Goal: Answer question/provide support

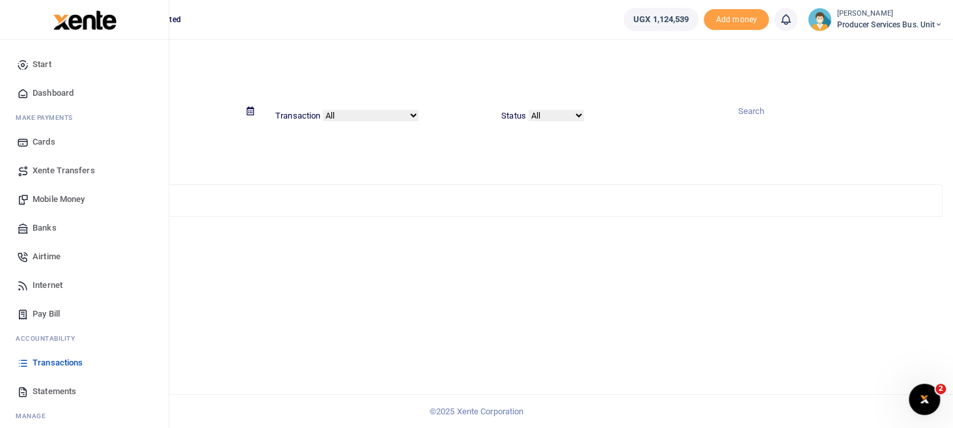
click at [55, 196] on span "Mobile Money" at bounding box center [59, 199] width 52 height 13
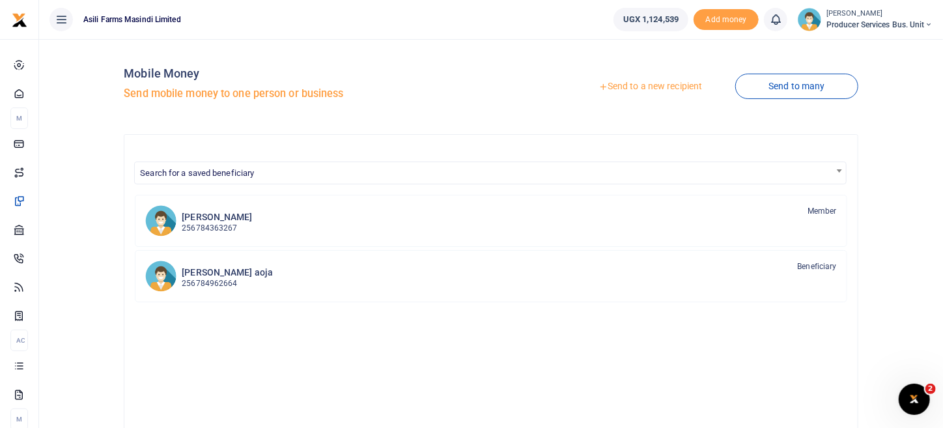
click at [665, 88] on link "Send to a new recipient" at bounding box center [650, 86] width 170 height 23
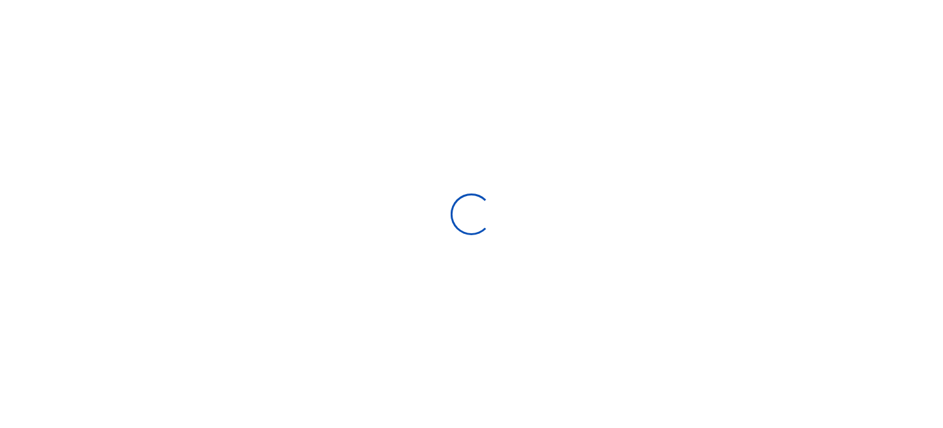
select select "Loading bundles"
select select
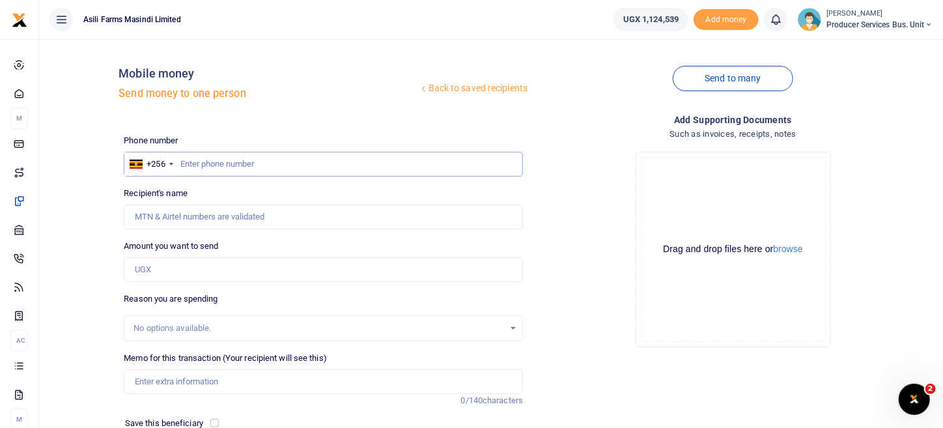
click at [217, 165] on input "text" at bounding box center [323, 164] width 399 height 25
click at [204, 167] on input "text" at bounding box center [323, 164] width 399 height 25
click at [216, 164] on input "text" at bounding box center [323, 164] width 399 height 25
click at [219, 162] on input "text" at bounding box center [323, 164] width 399 height 25
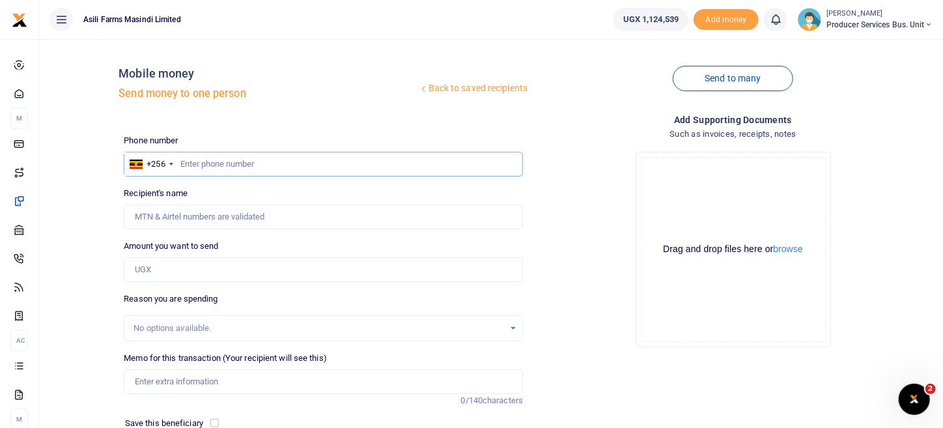
click at [204, 160] on input "text" at bounding box center [323, 164] width 399 height 25
paste input "707107543"
type input "707107543"
type input "Nelson Cwinykano"
click at [179, 164] on input "707107543" at bounding box center [323, 164] width 399 height 25
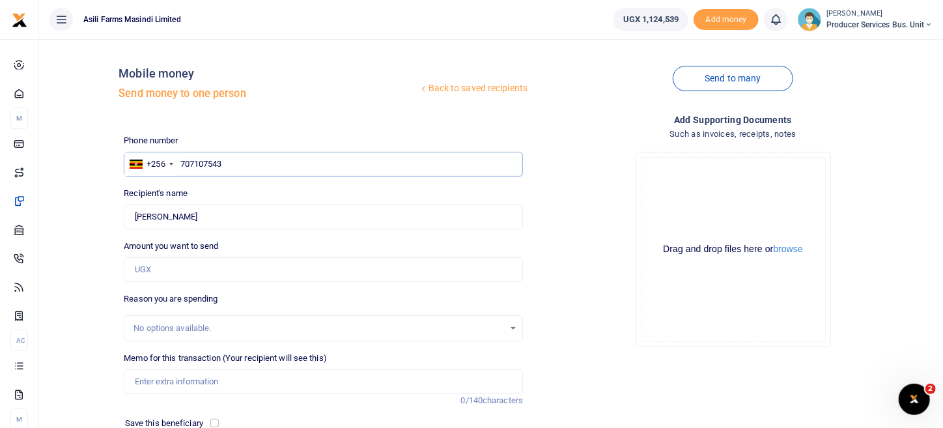
type input "707107543"
click at [167, 275] on input "Amount you want to send" at bounding box center [323, 269] width 399 height 25
type input "224,000"
drag, startPoint x: 579, startPoint y: 319, endPoint x: 525, endPoint y: 318, distance: 54.1
click at [577, 320] on div "Drop your files here Drag and drop files here or browse Powered by Uppy" at bounding box center [732, 249] width 399 height 216
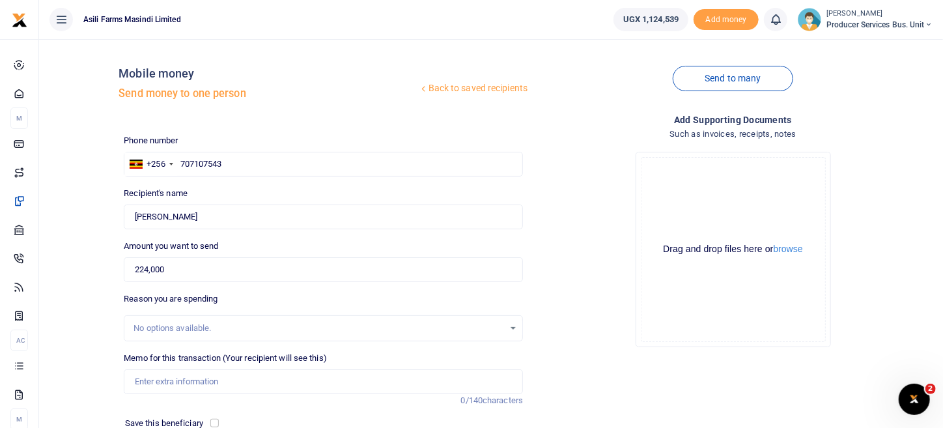
scroll to position [135, 0]
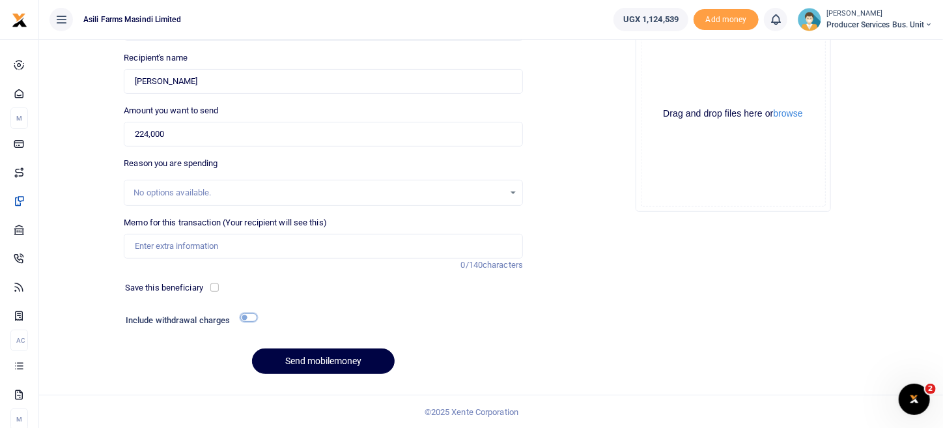
click at [247, 319] on input "checkbox" at bounding box center [248, 317] width 17 height 8
checkbox input "true"
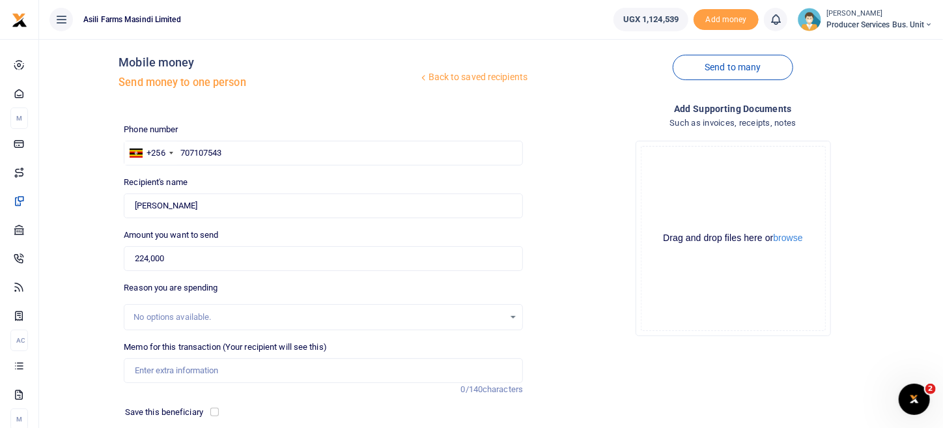
scroll to position [0, 0]
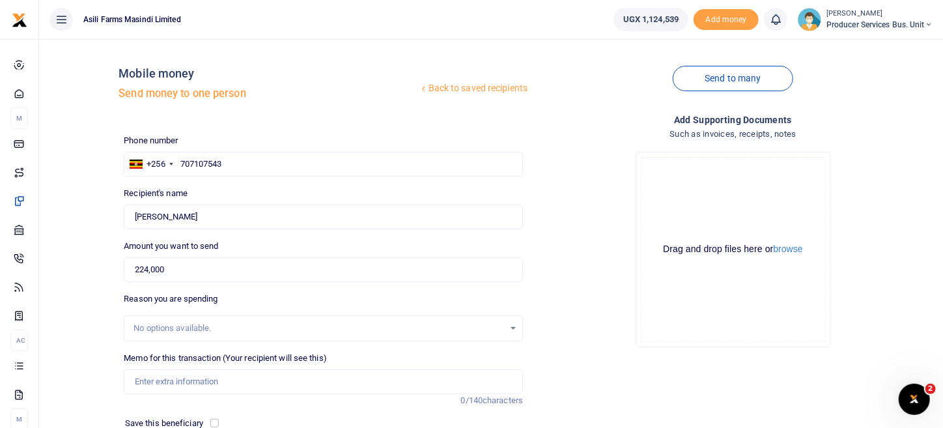
click at [198, 321] on div "No options available." at bounding box center [323, 328] width 398 height 14
click at [195, 330] on div "No options available." at bounding box center [318, 328] width 371 height 13
click at [148, 380] on input "Memo for this transaction (Your recipient will see this)" at bounding box center [323, 381] width 399 height 25
click at [158, 380] on input "Memo for this transaction (Your recipient will see this)" at bounding box center [323, 381] width 399 height 25
click at [203, 380] on input "Bike service Masindi Kiryandongo" at bounding box center [323, 381] width 399 height 25
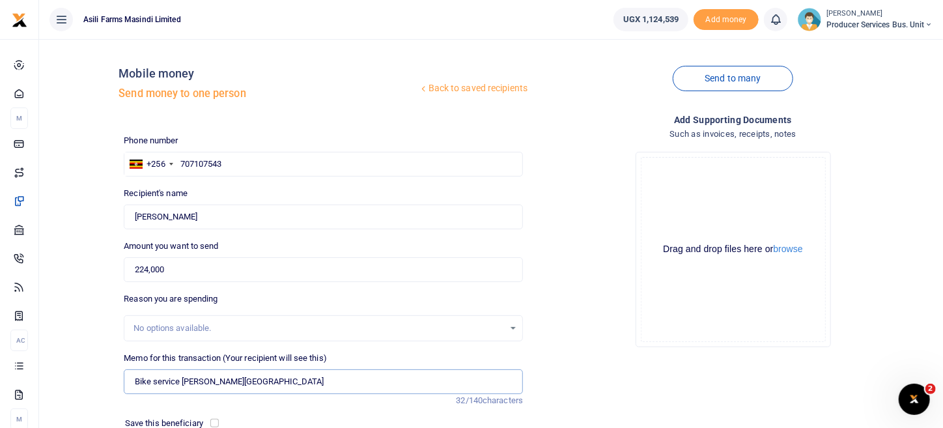
type input "Bike service Masindi Kiryandongo"
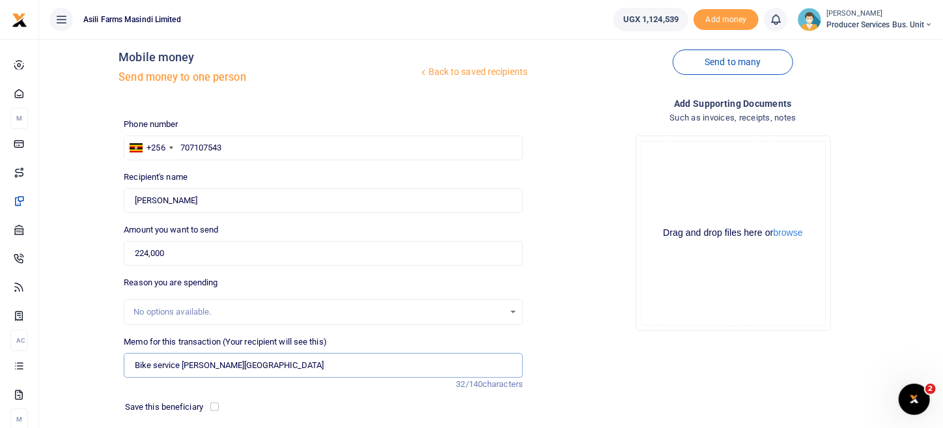
scroll to position [171, 0]
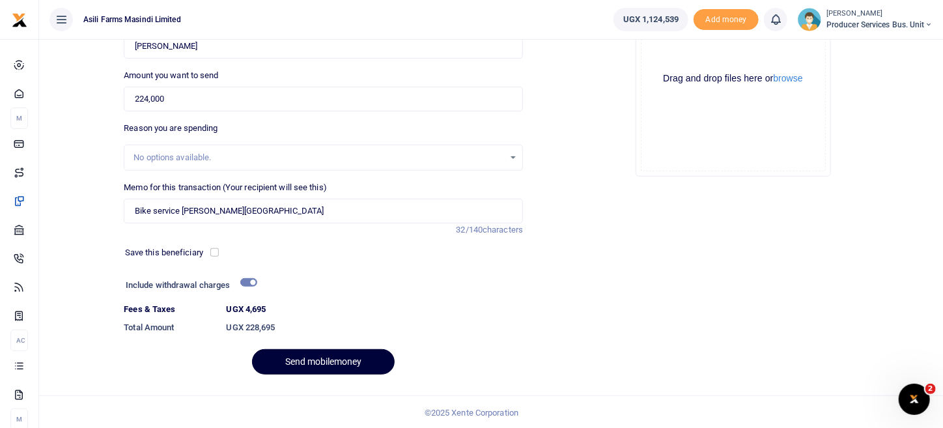
click at [334, 350] on button "Send mobilemoney" at bounding box center [323, 361] width 143 height 25
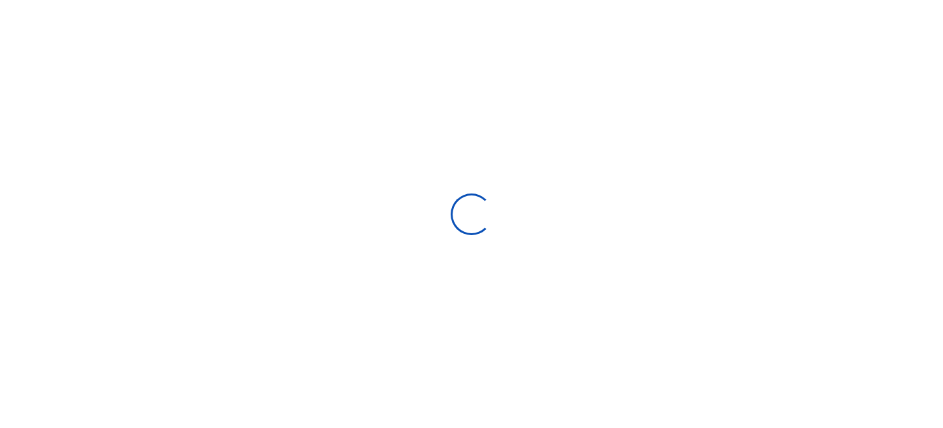
scroll to position [135, 0]
select select
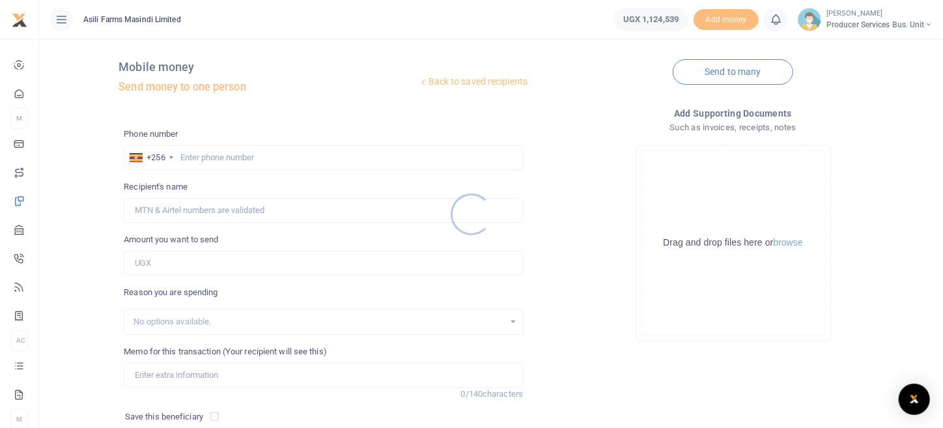
scroll to position [0, 0]
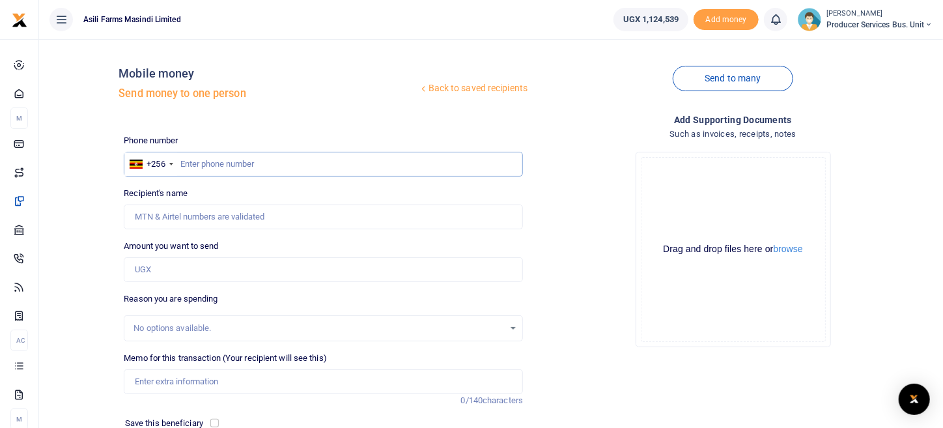
click at [195, 168] on input "text" at bounding box center [323, 164] width 399 height 25
click at [189, 161] on input "text" at bounding box center [323, 164] width 399 height 25
paste input "0779586968"
type input "0779586968"
type input "Miriam Muganzi"
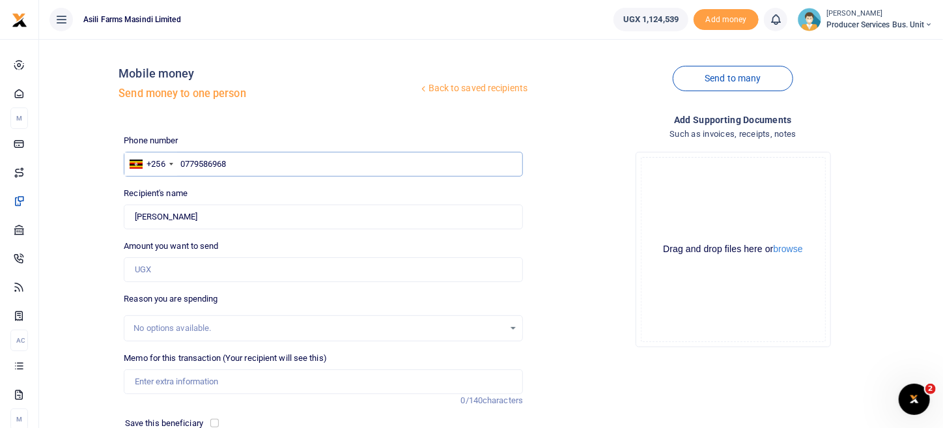
type input "0779586968"
click at [169, 266] on input "Amount you want to send" at bounding box center [323, 269] width 399 height 25
click at [167, 263] on input "Amount you want to send" at bounding box center [323, 269] width 399 height 25
type input "203,000"
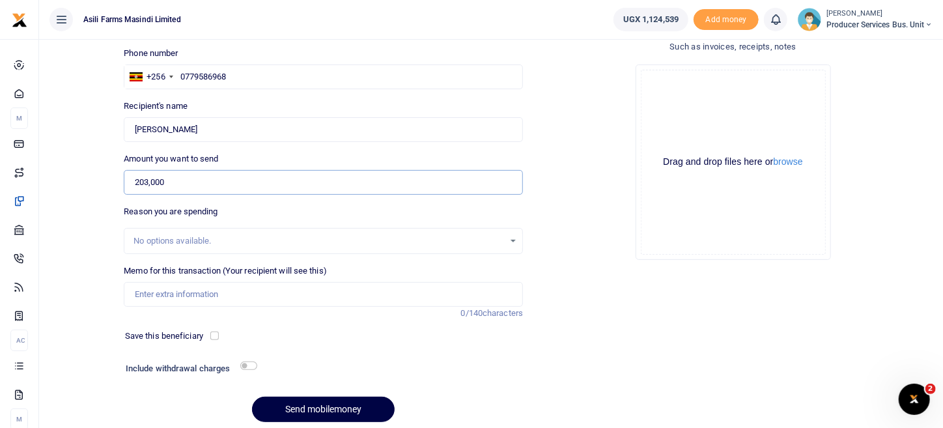
scroll to position [64, 0]
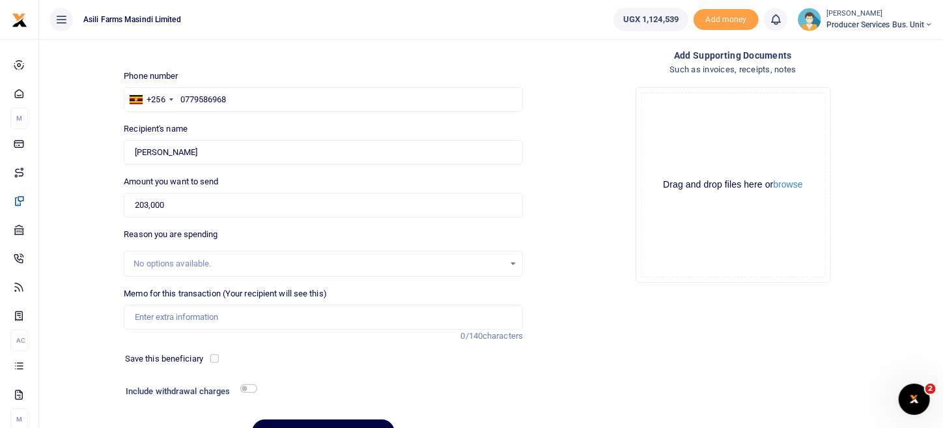
click at [231, 267] on div "No options available." at bounding box center [318, 263] width 371 height 13
click at [183, 203] on input "203,000" at bounding box center [323, 205] width 399 height 25
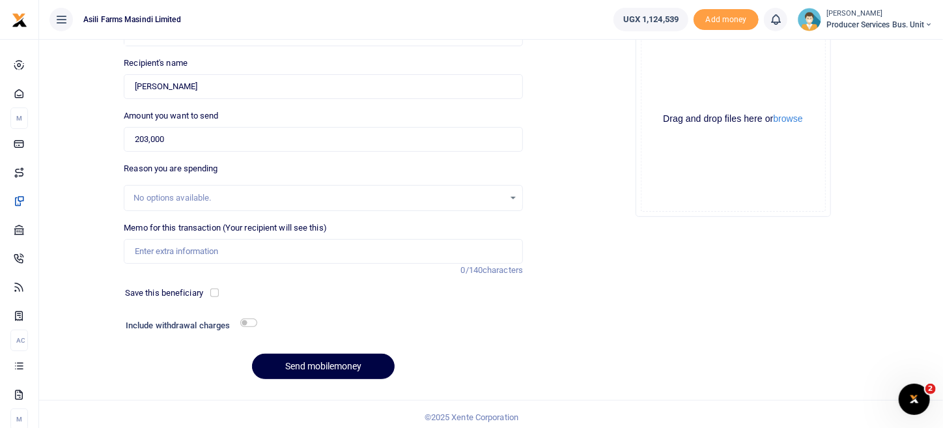
click at [188, 203] on div "No options available." at bounding box center [318, 197] width 371 height 13
click at [178, 247] on input "Memo for this transaction (Your recipient will see this)" at bounding box center [323, 251] width 399 height 25
click at [164, 134] on input "203,000" at bounding box center [323, 139] width 399 height 25
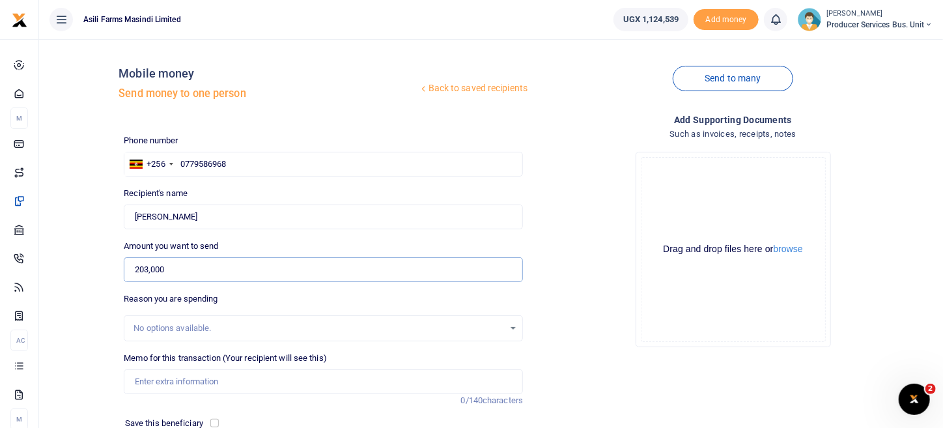
scroll to position [64, 0]
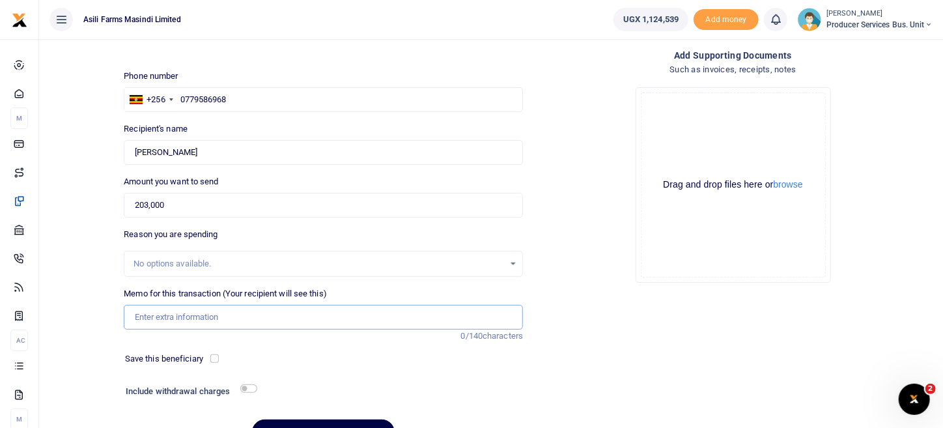
click at [203, 317] on input "Memo for this transaction (Your recipient will see this)" at bounding box center [323, 317] width 399 height 25
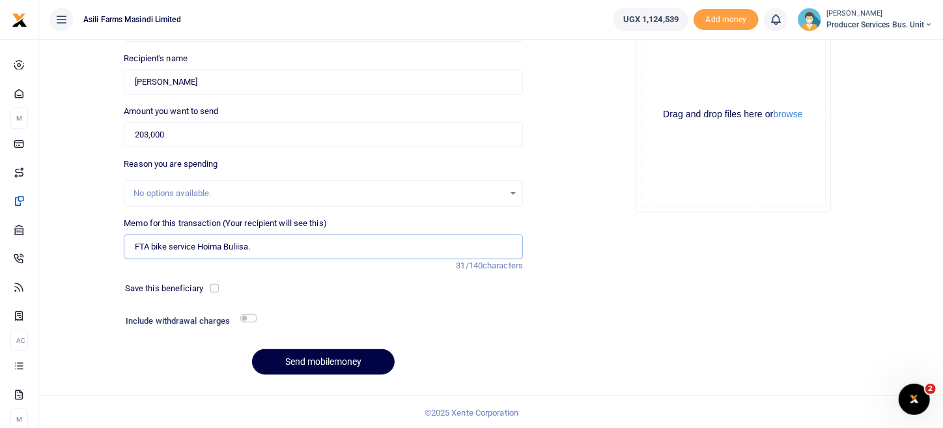
scroll to position [135, 0]
type input "FTA bike service Hoima Buliisa."
click at [257, 316] on input "checkbox" at bounding box center [248, 317] width 17 height 8
checkbox input "true"
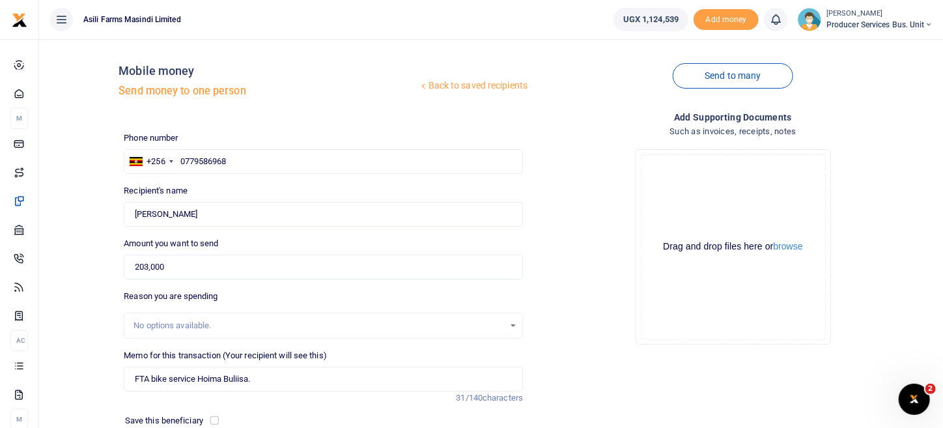
scroll to position [0, 0]
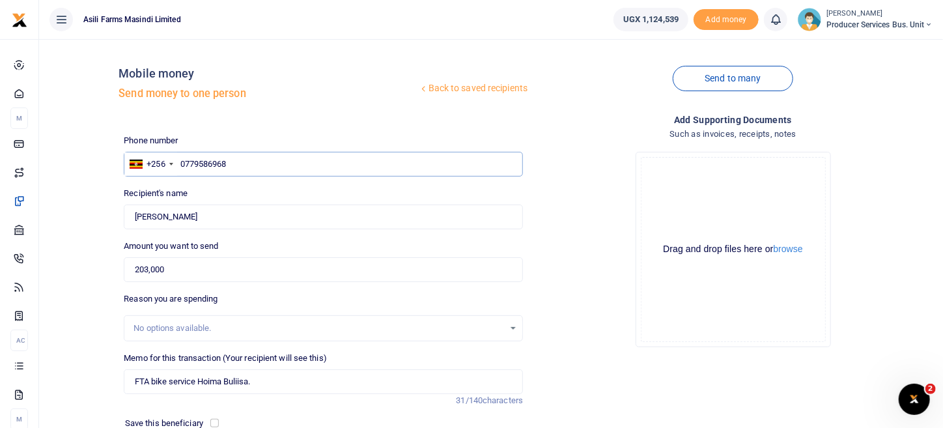
click at [335, 165] on input "0779586968" at bounding box center [323, 164] width 399 height 25
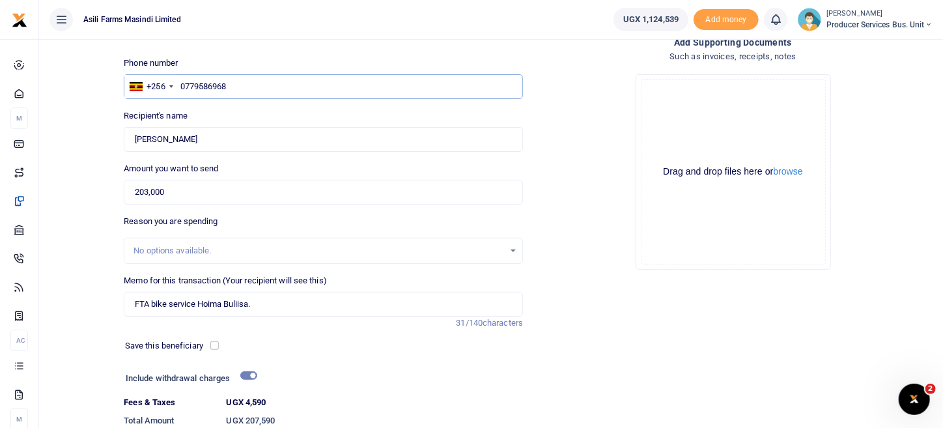
scroll to position [171, 0]
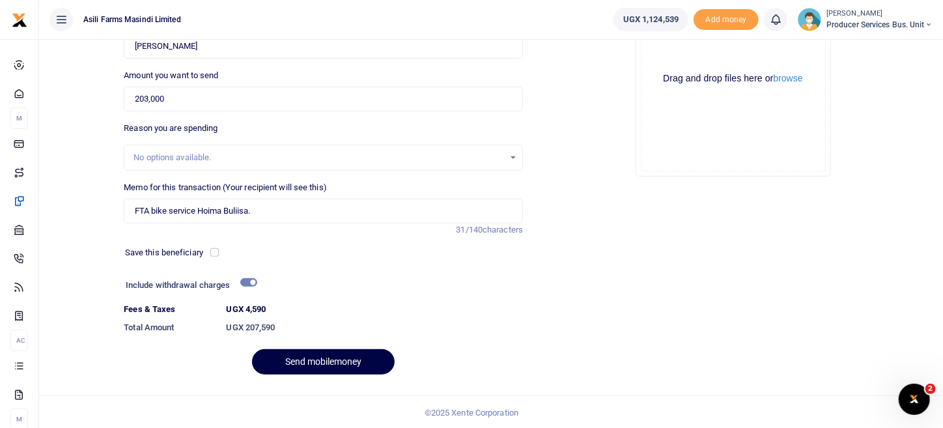
click at [242, 163] on div "No options available." at bounding box center [323, 158] width 399 height 26
drag, startPoint x: 606, startPoint y: 229, endPoint x: 558, endPoint y: 221, distance: 48.3
click at [604, 229] on div "Add supporting Documents Such as invoices, receipts, notes Drop your files here…" at bounding box center [733, 163] width 410 height 443
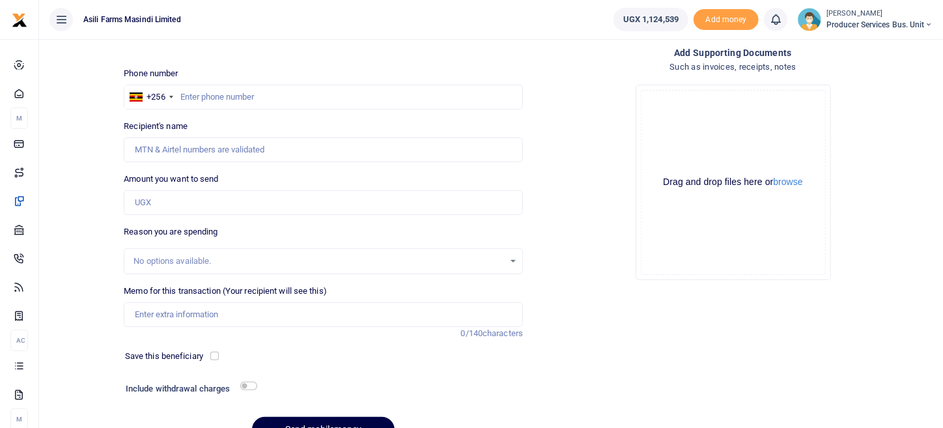
scroll to position [5, 0]
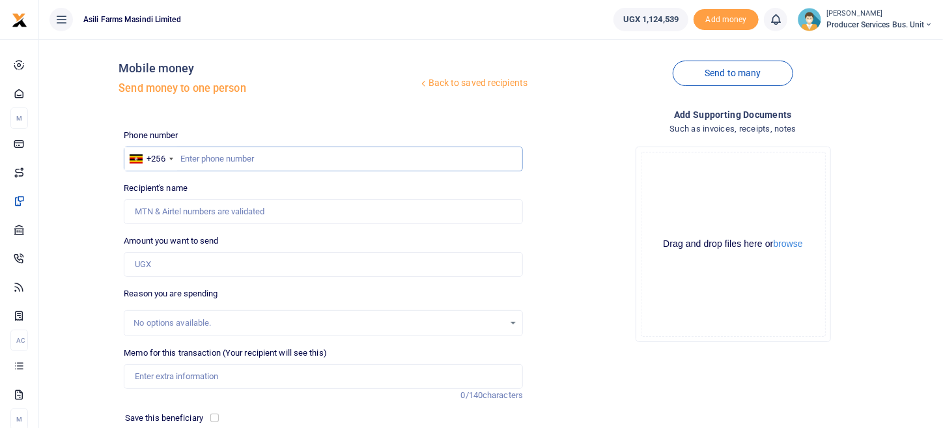
click at [221, 163] on input "text" at bounding box center [323, 159] width 399 height 25
click at [258, 163] on input "text" at bounding box center [323, 159] width 399 height 25
click at [179, 158] on input "text" at bounding box center [323, 159] width 399 height 25
paste input "0779586968"
type input "0779586968"
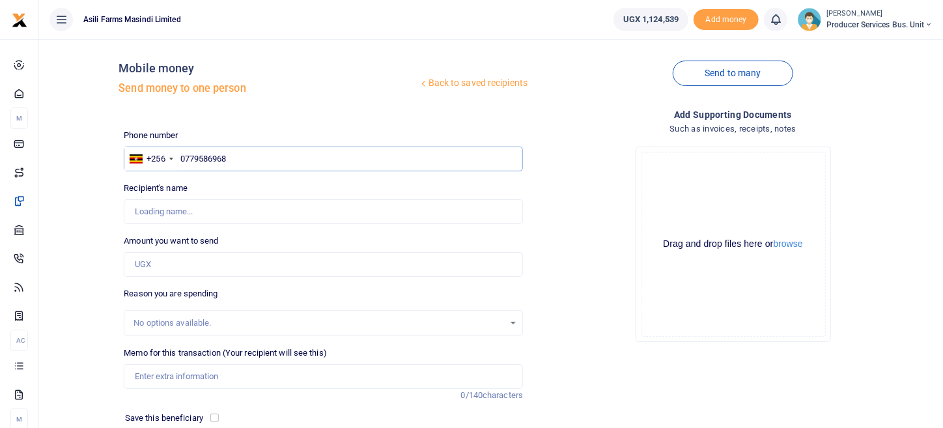
type input "[PERSON_NAME]"
type input "0779586968"
click at [169, 259] on input "Amount you want to send" at bounding box center [323, 264] width 399 height 25
type input "203,000"
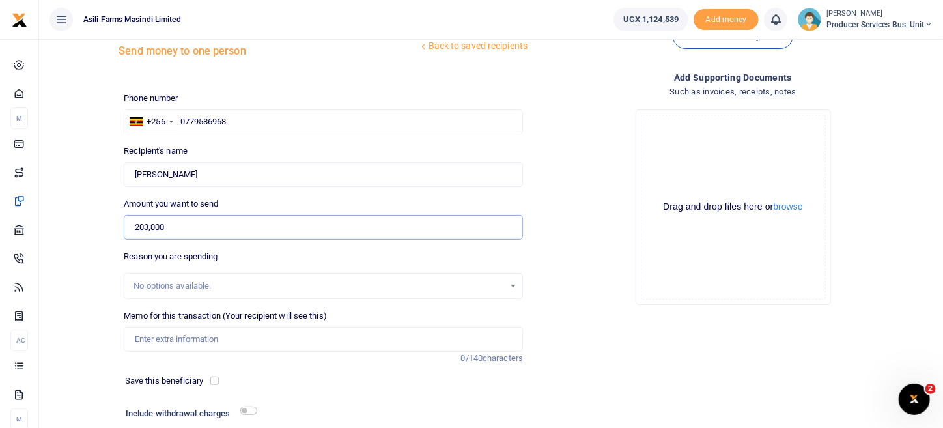
scroll to position [70, 0]
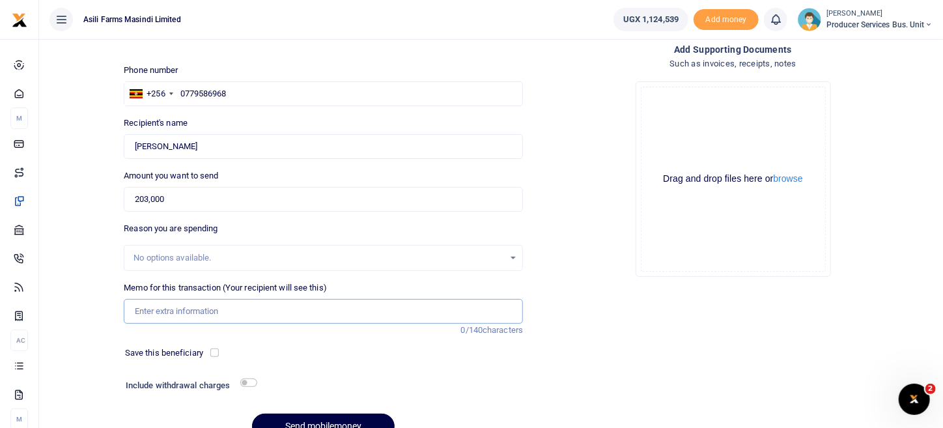
click at [188, 310] on input "Memo for this transaction (Your recipient will see this)" at bounding box center [323, 311] width 399 height 25
click at [255, 382] on input "checkbox" at bounding box center [248, 382] width 17 height 8
checkbox input "true"
drag, startPoint x: 214, startPoint y: 316, endPoint x: 219, endPoint y: 324, distance: 9.9
click at [219, 324] on div "Memo for this transaction (Your recipient will see this) Reason is required. 0/…" at bounding box center [324, 308] width 410 height 55
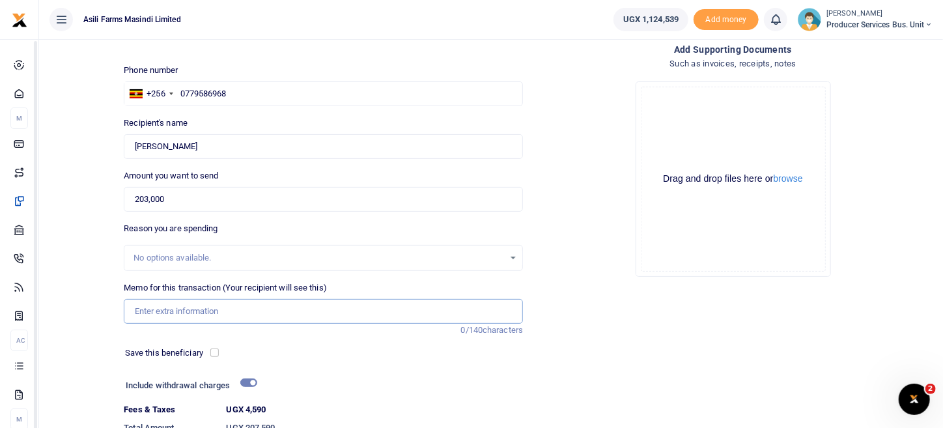
click at [202, 307] on input "Memo for this transaction (Your recipient will see this)" at bounding box center [323, 311] width 399 height 25
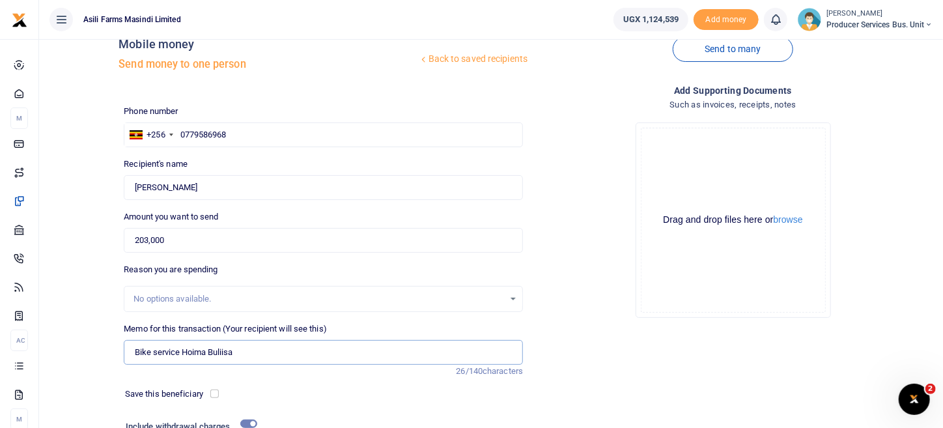
scroll to position [0, 0]
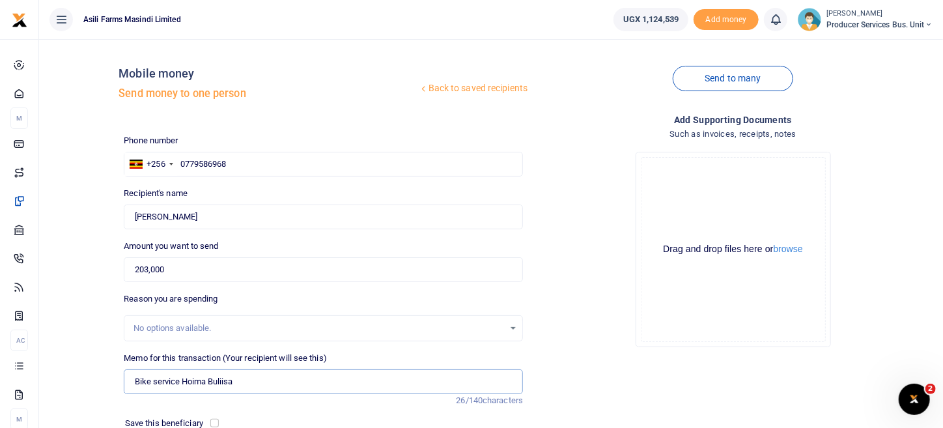
type input "Bike service Hoima Buliisa"
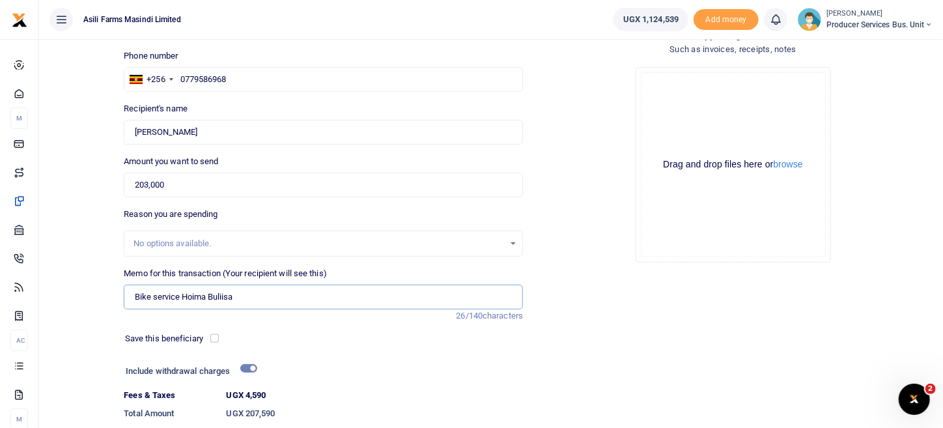
scroll to position [171, 0]
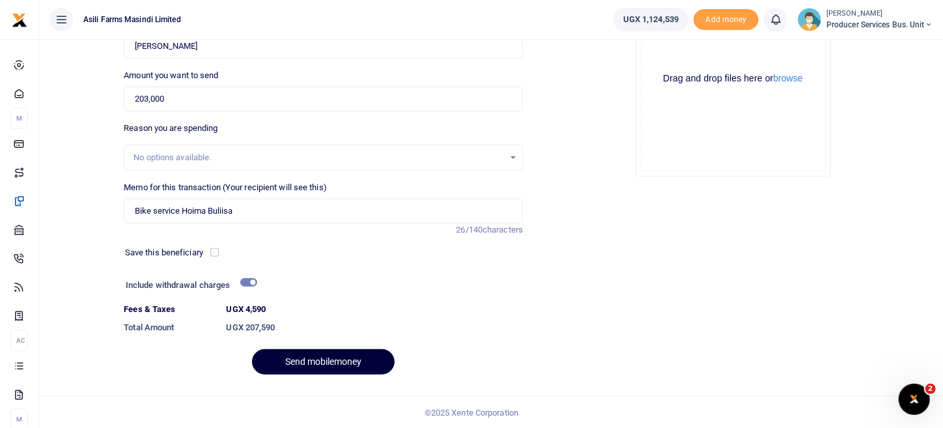
click at [357, 372] on button "Send mobilemoney" at bounding box center [323, 361] width 143 height 25
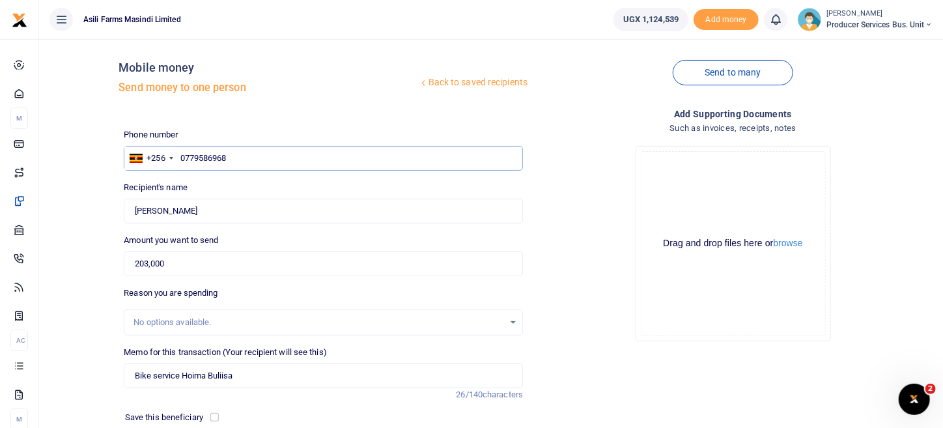
scroll to position [0, 0]
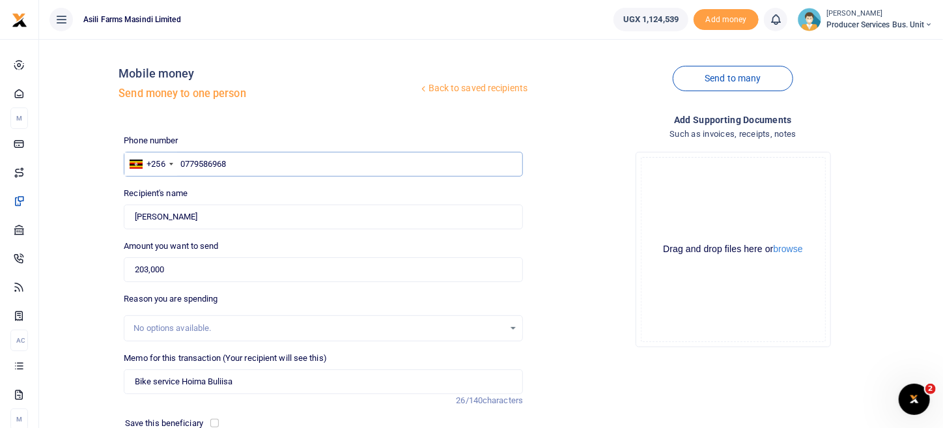
click at [182, 160] on input "0779586968" at bounding box center [323, 164] width 399 height 25
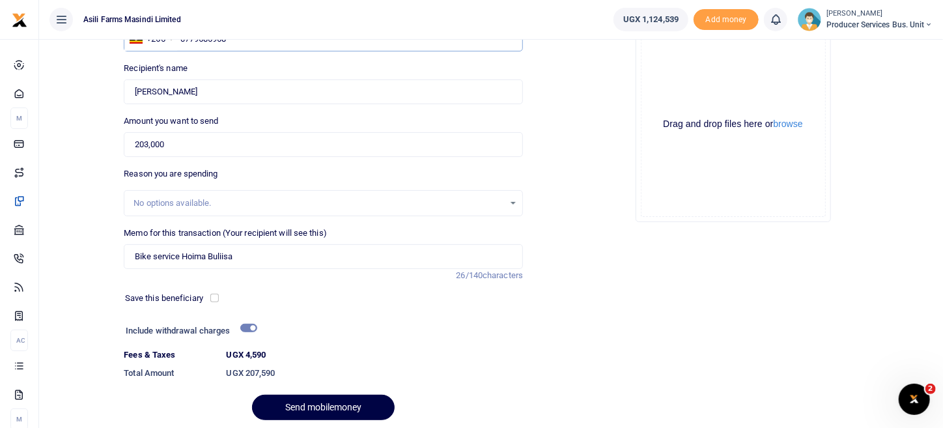
scroll to position [171, 0]
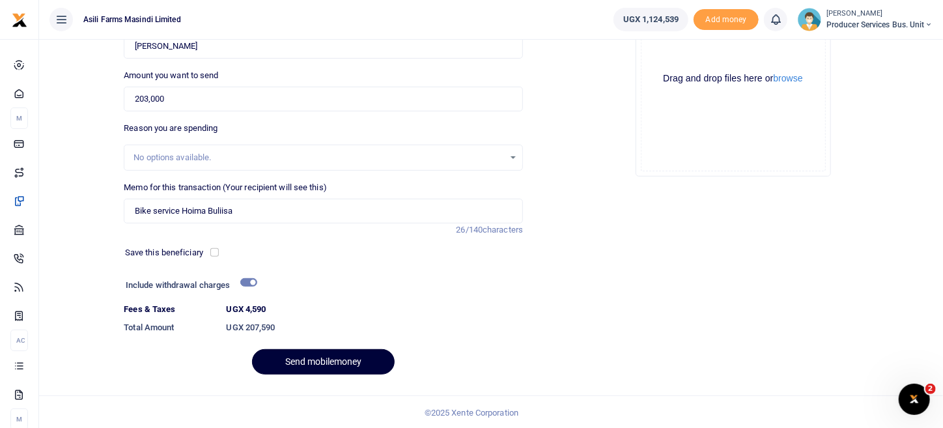
type input "0779586968"
drag, startPoint x: 326, startPoint y: 359, endPoint x: 338, endPoint y: 353, distance: 14.0
click at [329, 359] on button "Send mobilemoney" at bounding box center [323, 361] width 143 height 25
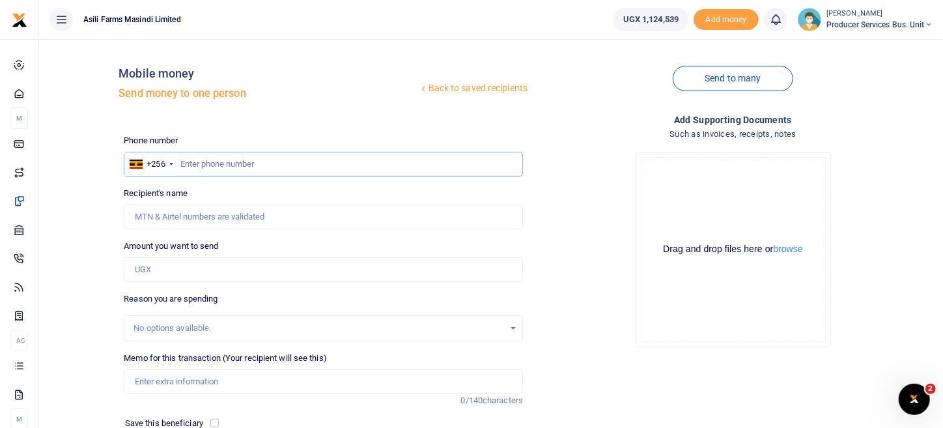
click at [246, 163] on input "text" at bounding box center [323, 164] width 399 height 25
click at [182, 168] on input "text" at bounding box center [323, 164] width 399 height 25
paste input "788179939"
type input "788179939"
type input "Richaqd Kusiima"
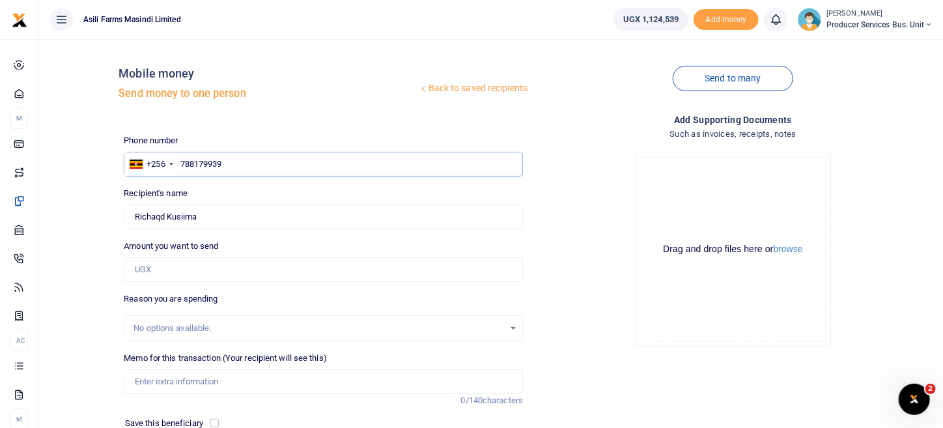
type input "788179939"
click at [193, 272] on input "Amount you want to send" at bounding box center [323, 269] width 399 height 25
type input "50,000"
click at [595, 242] on div "Drop your files here Drag and drop files here or browse Powered by Uppy" at bounding box center [732, 249] width 399 height 216
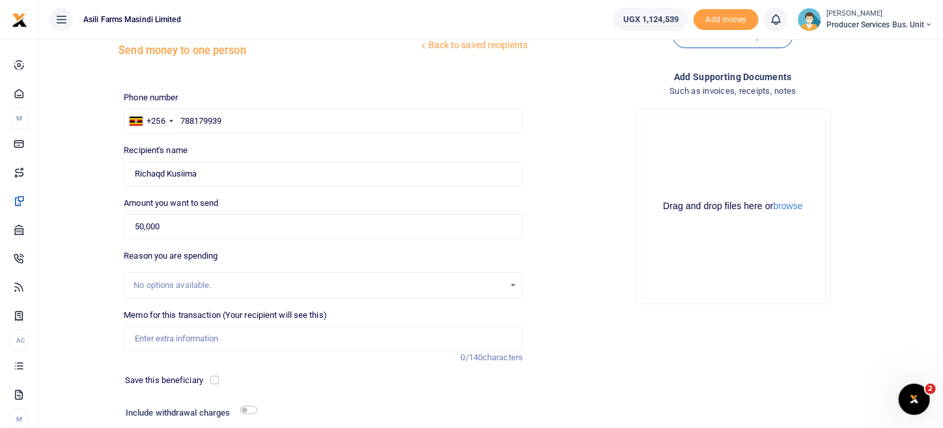
scroll to position [64, 0]
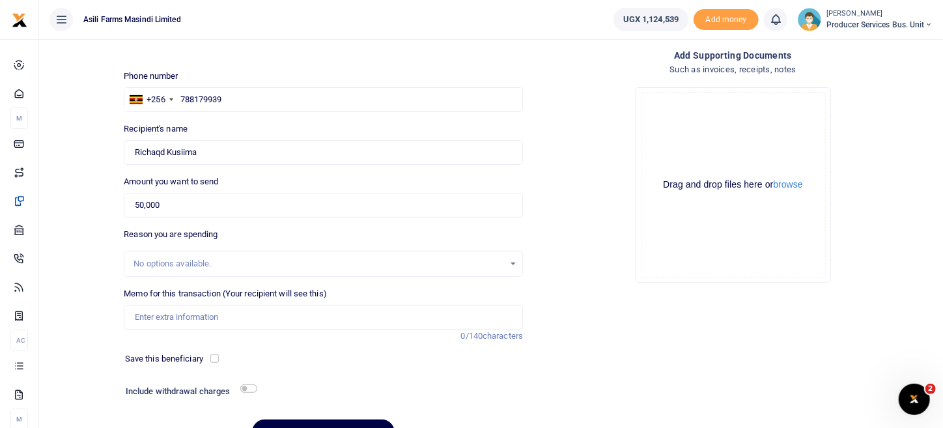
click at [240, 268] on div "No options available." at bounding box center [318, 263] width 371 height 13
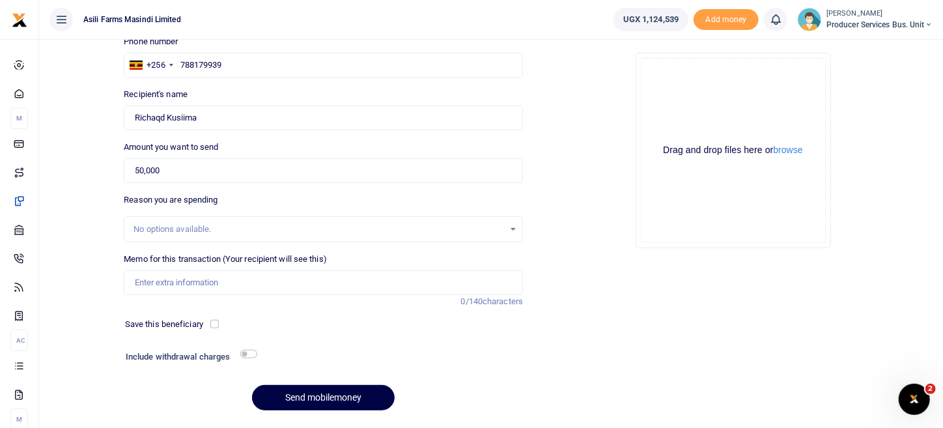
scroll to position [130, 0]
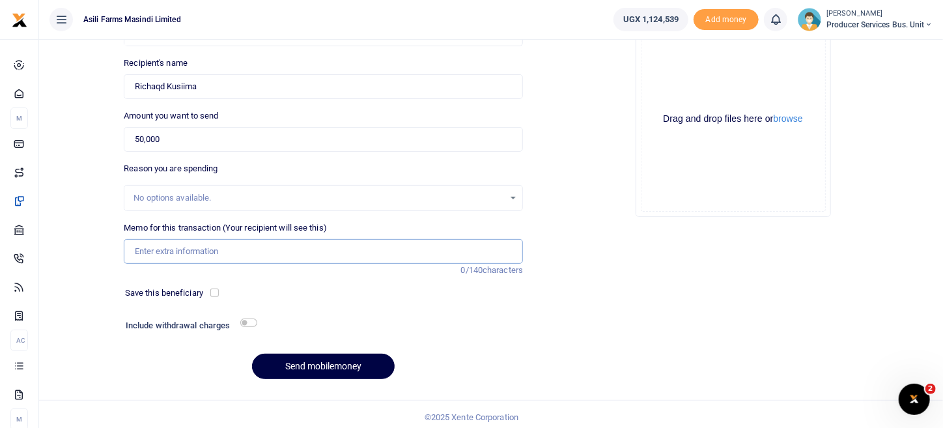
click at [214, 251] on input "Memo for this transaction (Your recipient will see this)" at bounding box center [323, 251] width 399 height 25
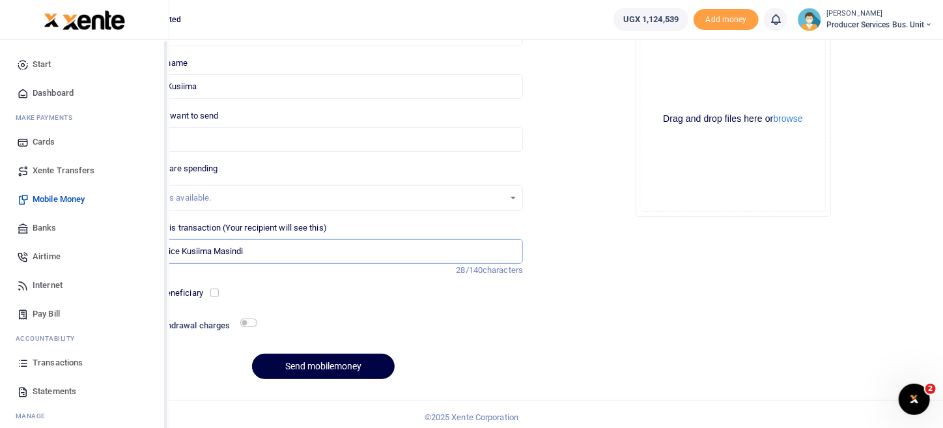
type input "Bike service Kusiima Masindi"
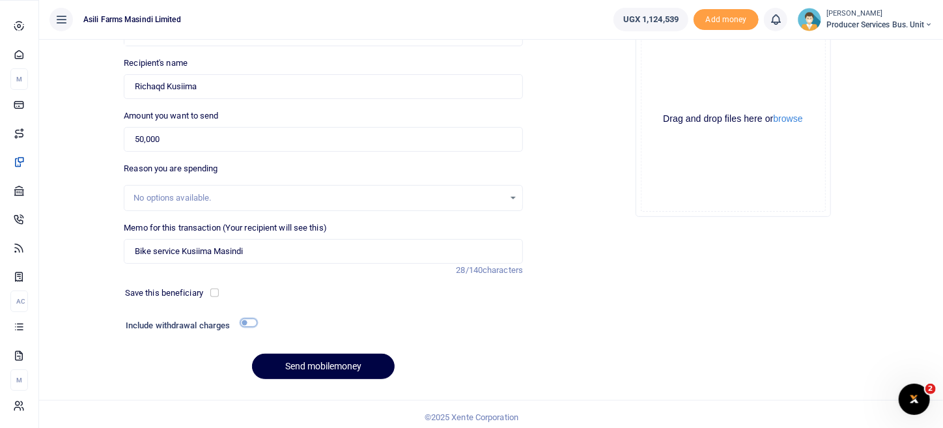
drag, startPoint x: 23, startPoint y: 398, endPoint x: 252, endPoint y: 321, distance: 241.8
click at [252, 321] on input "checkbox" at bounding box center [248, 322] width 17 height 8
checkbox input "true"
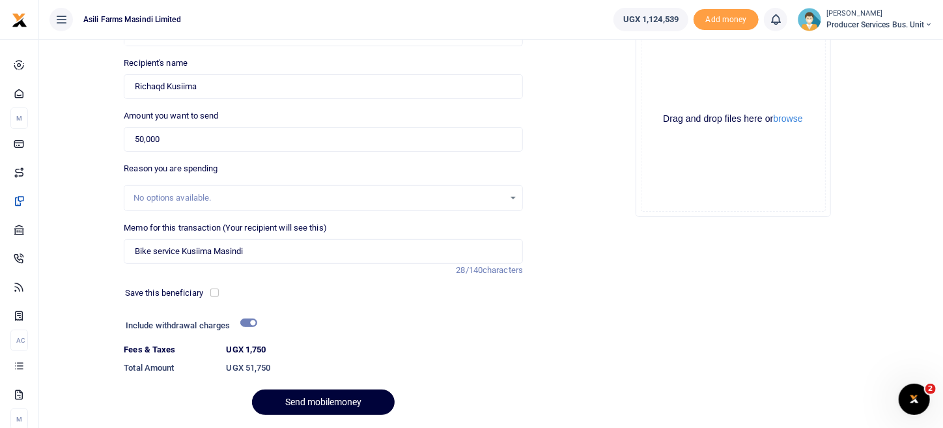
click at [357, 402] on button "Send mobilemoney" at bounding box center [323, 401] width 143 height 25
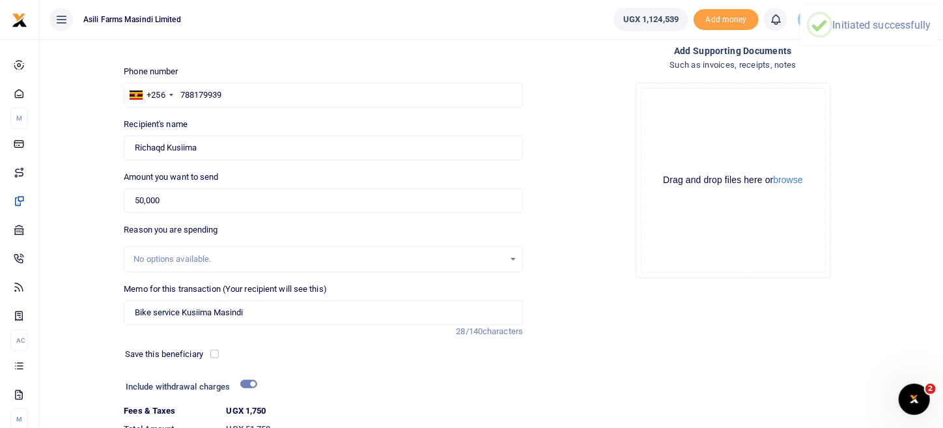
scroll to position [0, 0]
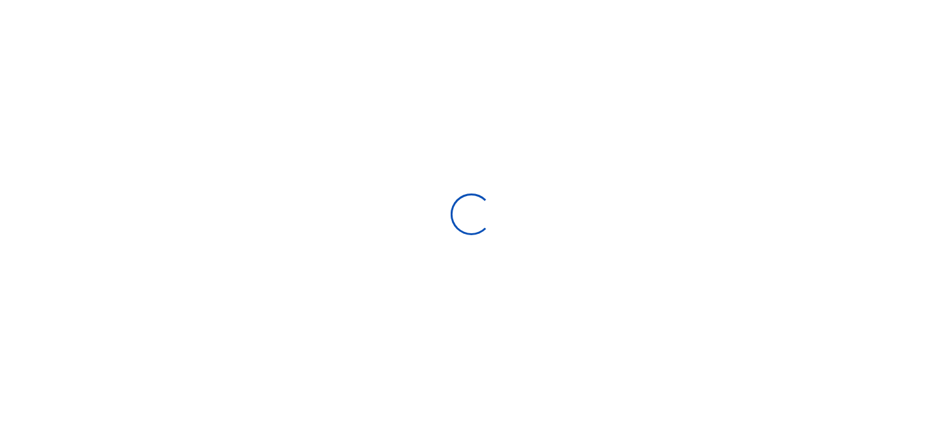
select select
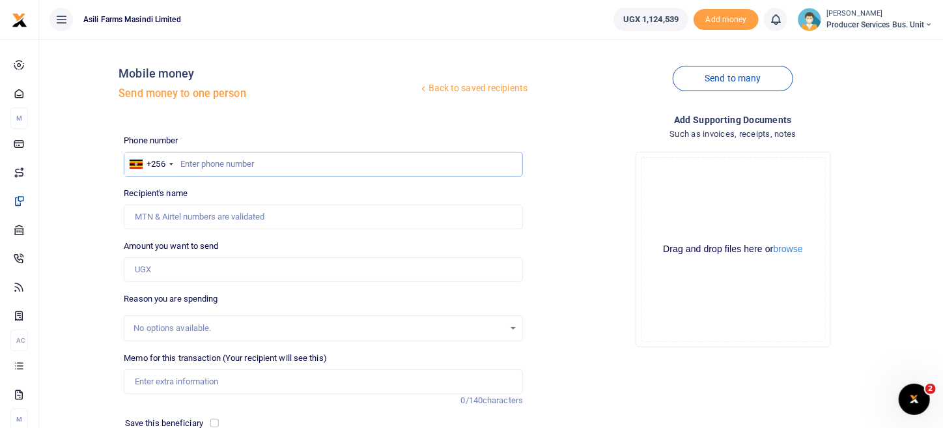
click at [190, 156] on input "text" at bounding box center [323, 164] width 399 height 25
click at [171, 275] on input "Amount you want to send" at bounding box center [323, 269] width 399 height 25
click at [309, 165] on input "text" at bounding box center [323, 164] width 399 height 25
paste input "776565245"
type input "776565245"
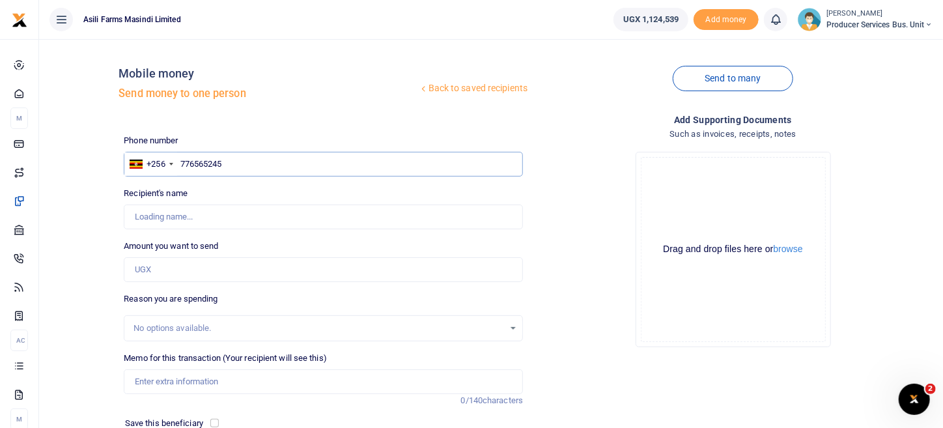
type input "[PERSON_NAME]"
type input "776565245"
click at [153, 268] on input "Amount you want to send" at bounding box center [323, 269] width 399 height 25
type input "133,000"
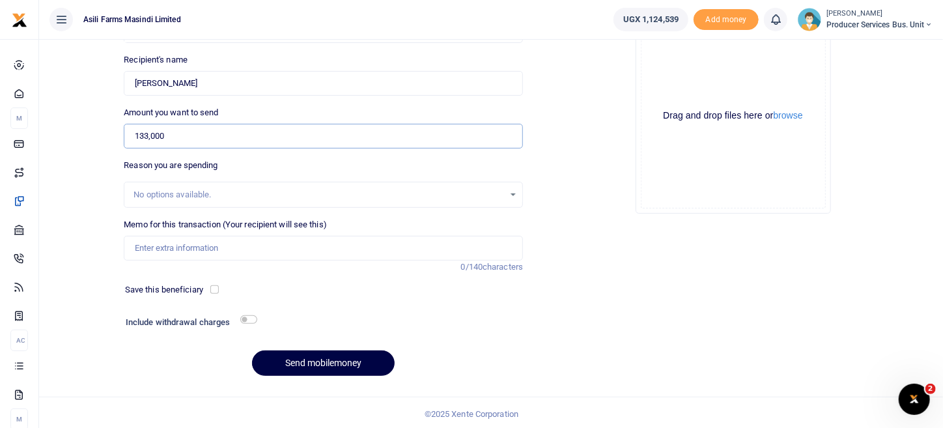
scroll to position [135, 0]
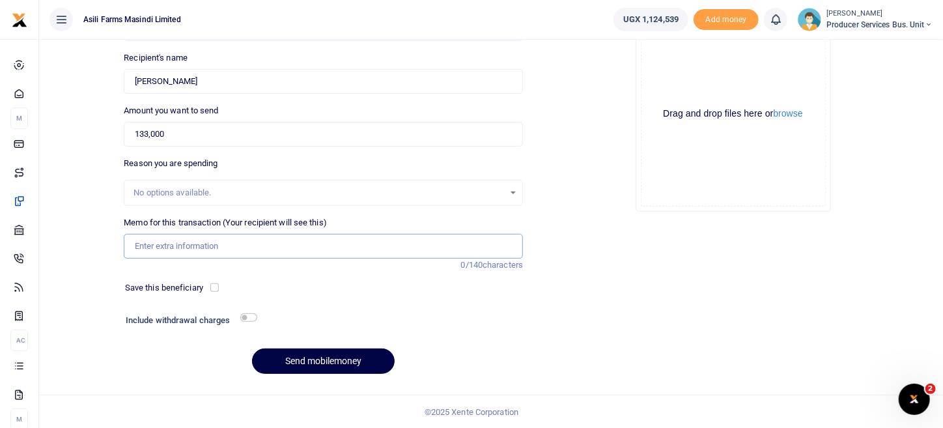
click at [192, 244] on input "Memo for this transaction (Your recipient will see this)" at bounding box center [323, 246] width 399 height 25
type input "T"
type input "FTA bike service [PERSON_NAME]"
click at [250, 317] on input "checkbox" at bounding box center [248, 317] width 17 height 8
checkbox input "true"
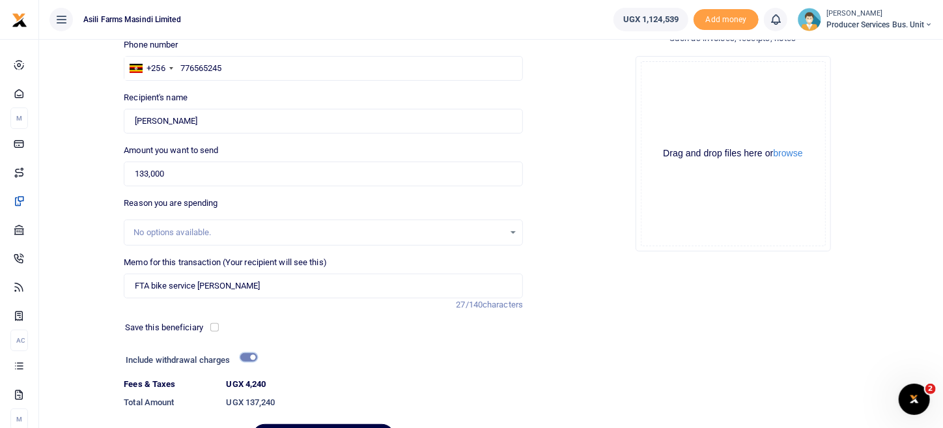
scroll to position [70, 0]
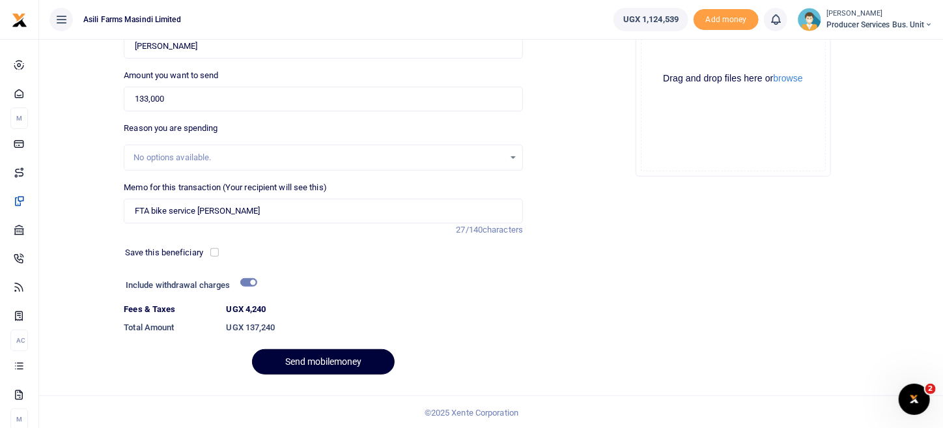
click at [323, 361] on button "Send mobilemoney" at bounding box center [323, 361] width 143 height 25
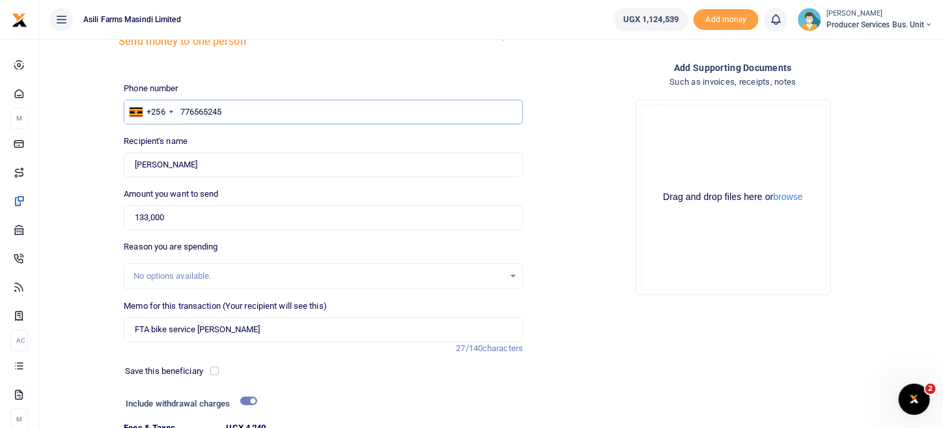
scroll to position [64, 0]
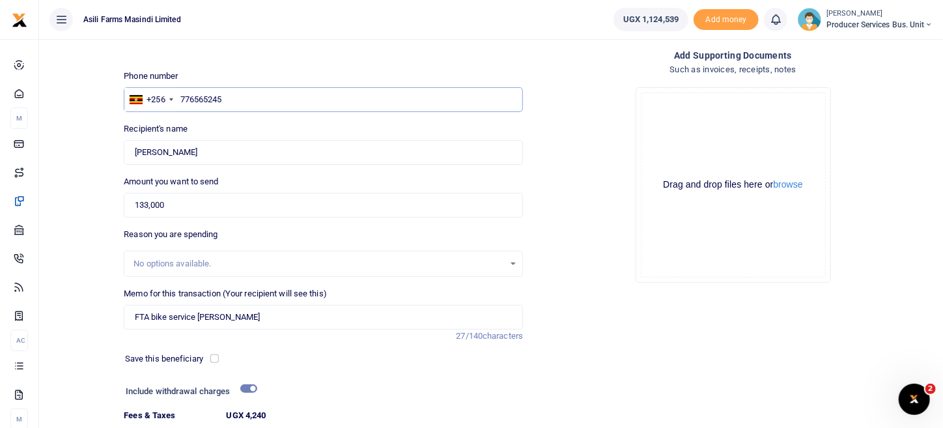
click at [182, 98] on input "776565245" at bounding box center [323, 99] width 399 height 25
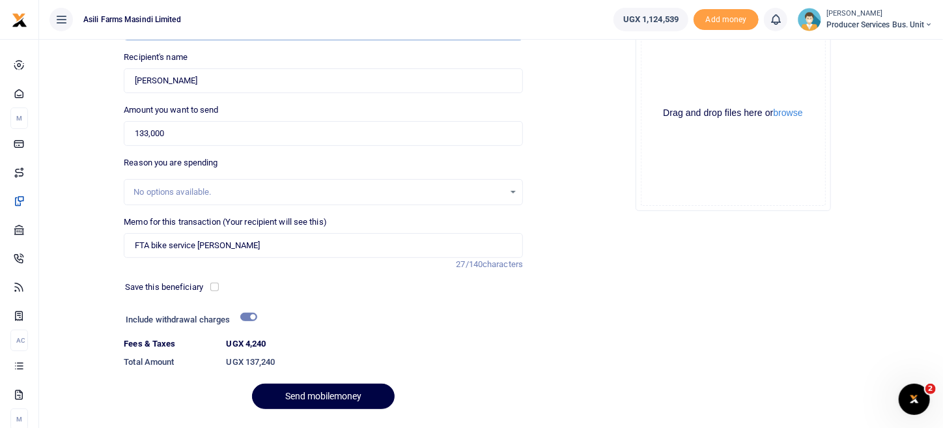
scroll to position [171, 0]
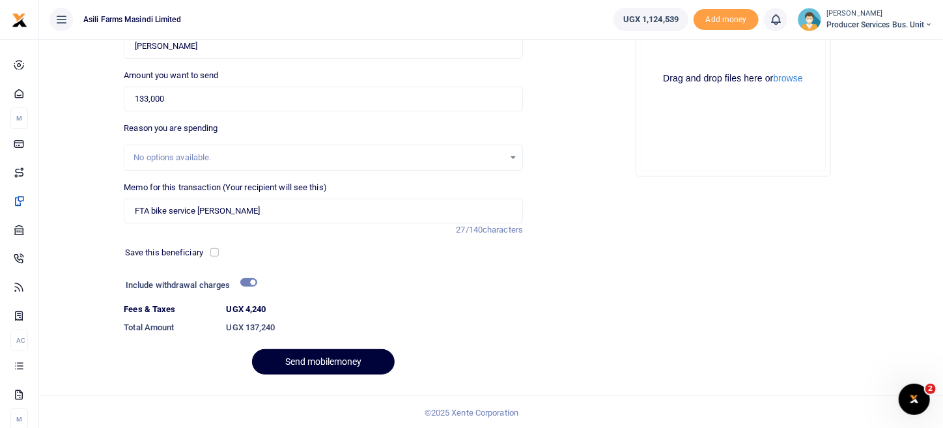
type input "776565245"
click at [359, 371] on button "Send mobilemoney" at bounding box center [323, 361] width 143 height 25
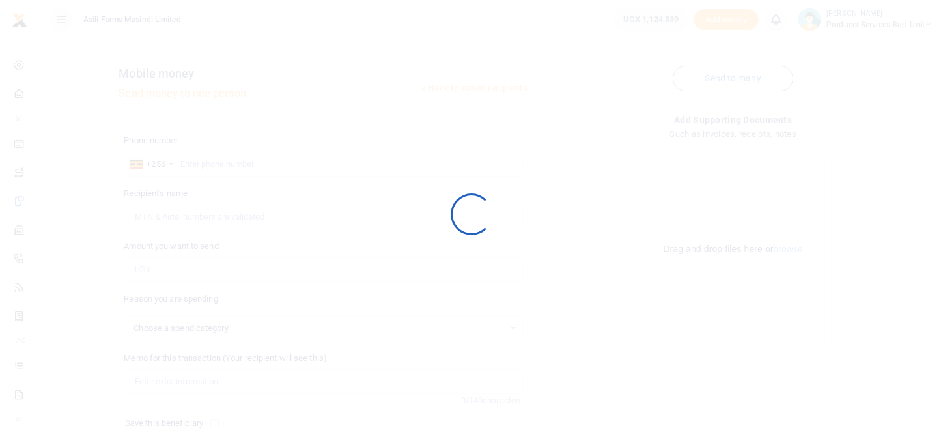
select select
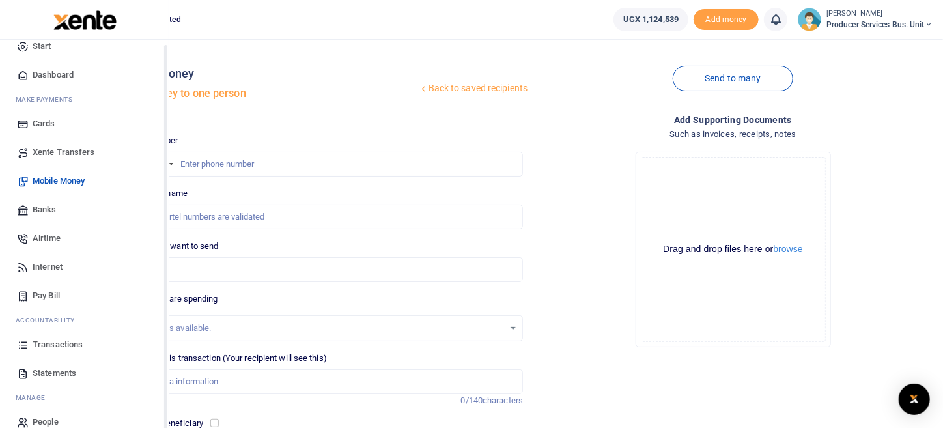
scroll to position [36, 0]
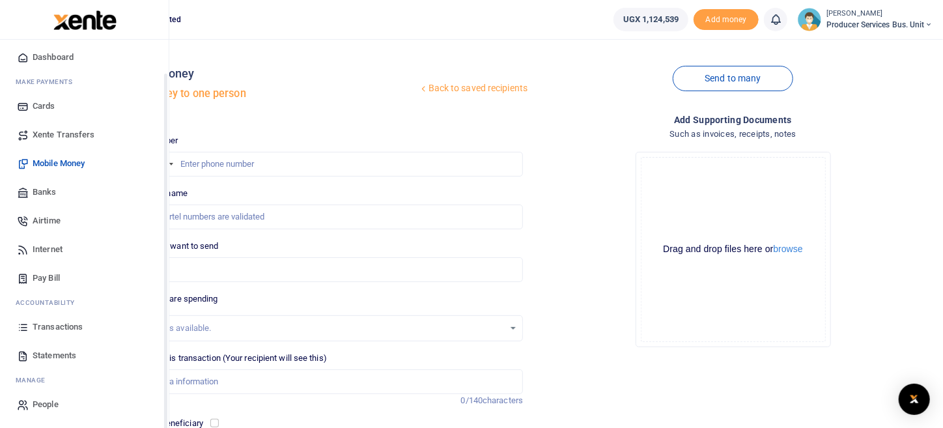
click at [74, 328] on span "Transactions" at bounding box center [58, 326] width 50 height 13
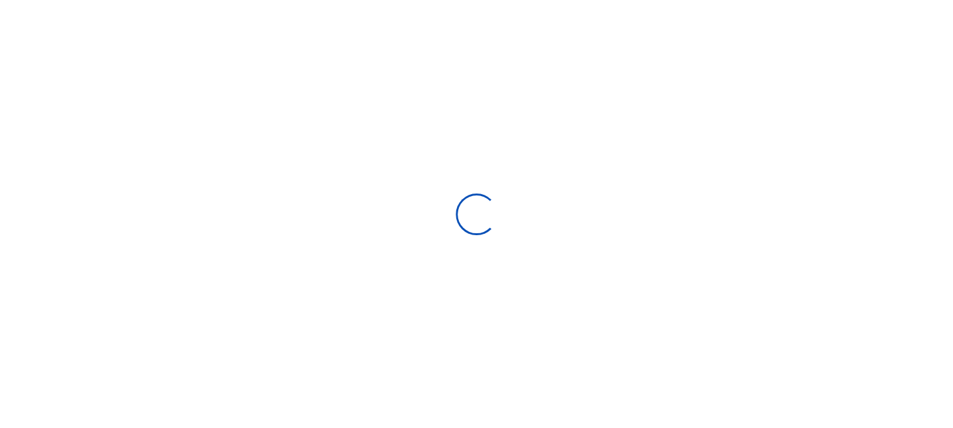
select select
type input "[DATE] - [DATE]"
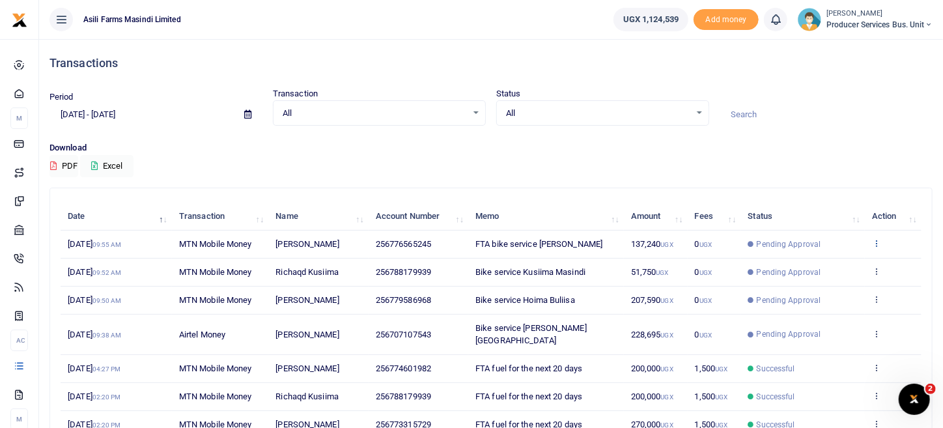
click at [877, 242] on icon at bounding box center [876, 242] width 8 height 9
click at [844, 259] on link "View details" at bounding box center [829, 264] width 103 height 18
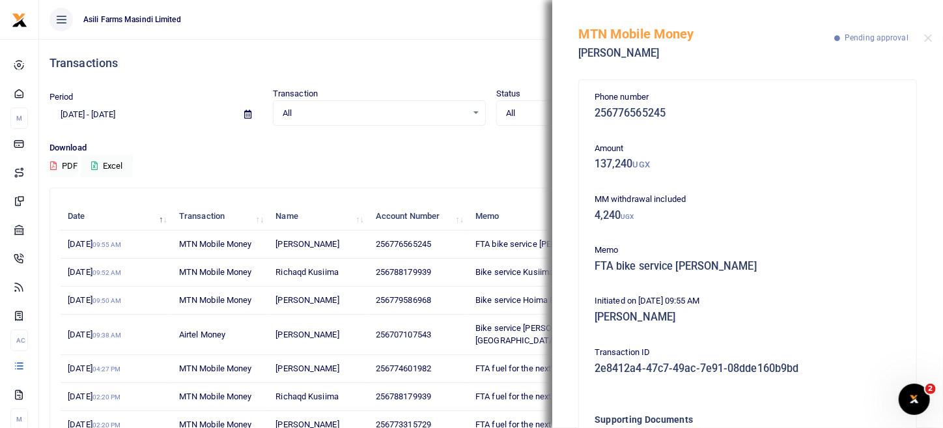
scroll to position [117, 0]
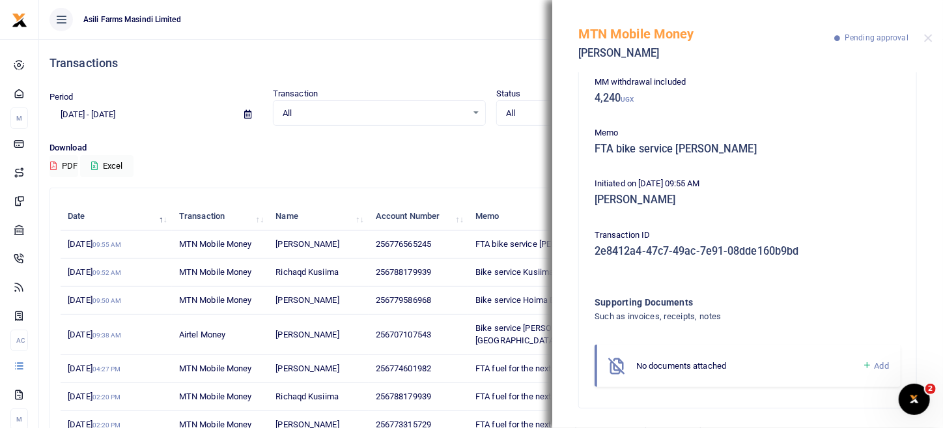
click at [862, 365] on icon at bounding box center [867, 365] width 10 height 12
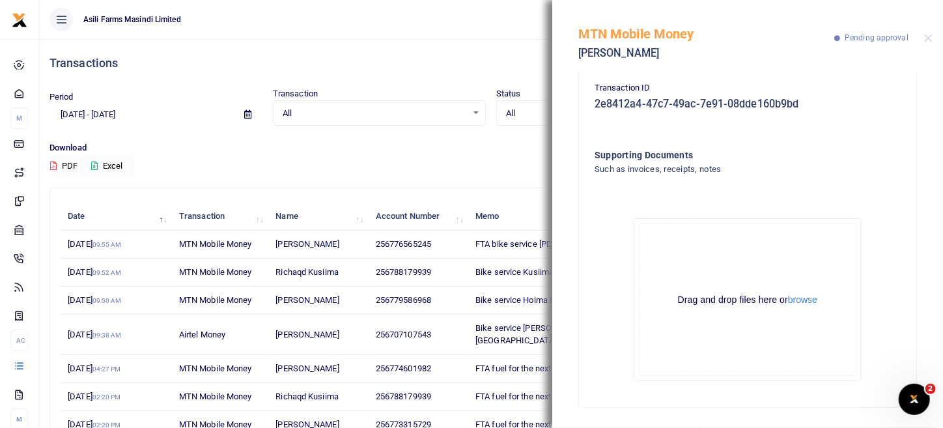
click at [799, 305] on div "Drag and drop files here or browse Powered by Uppy" at bounding box center [748, 299] width 218 height 152
click at [800, 300] on button "browse" at bounding box center [802, 300] width 29 height 10
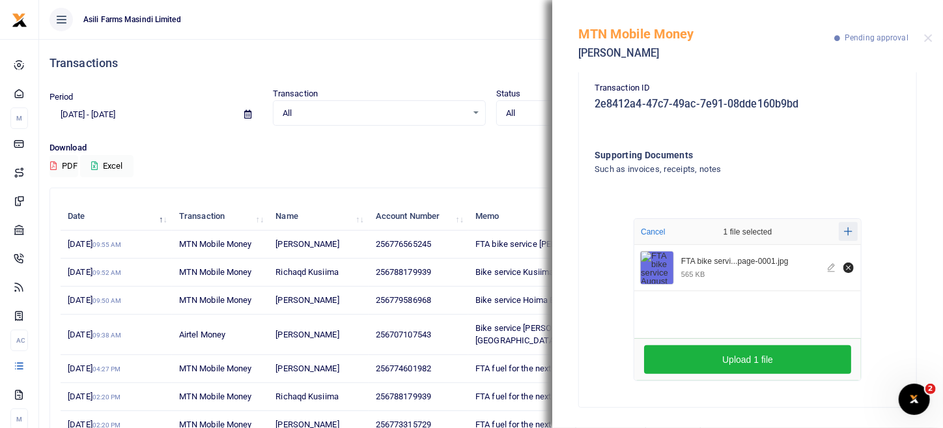
click at [844, 234] on icon "Add more files" at bounding box center [848, 232] width 8 height 10
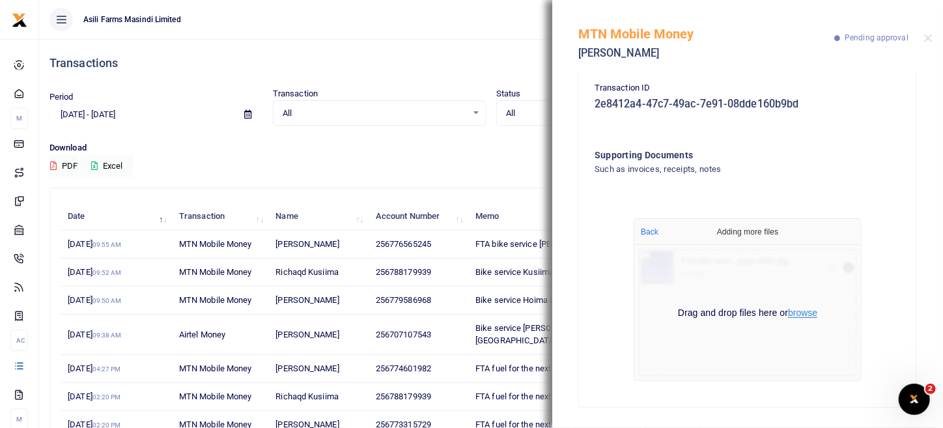
click at [808, 315] on button "browse" at bounding box center [802, 313] width 29 height 10
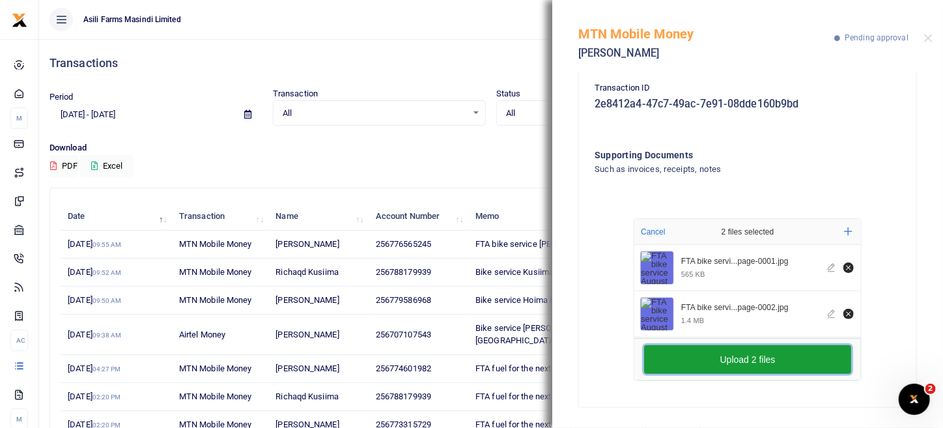
click at [755, 357] on button "Upload 2 files" at bounding box center [747, 359] width 207 height 29
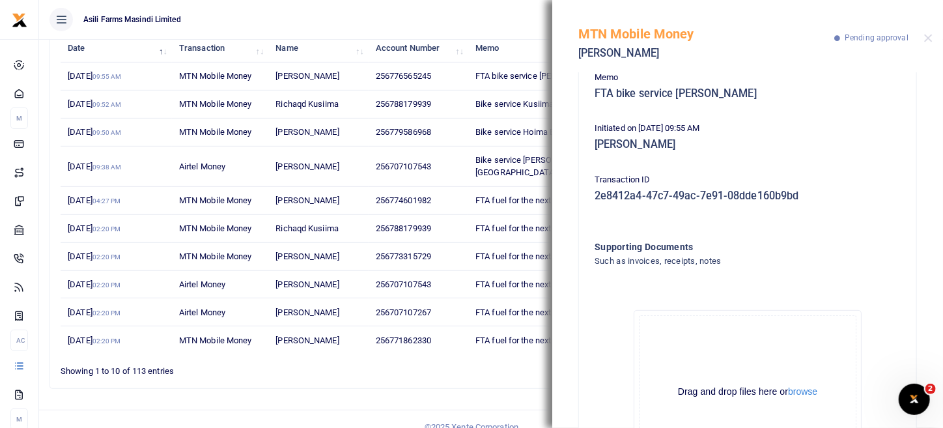
scroll to position [387, 0]
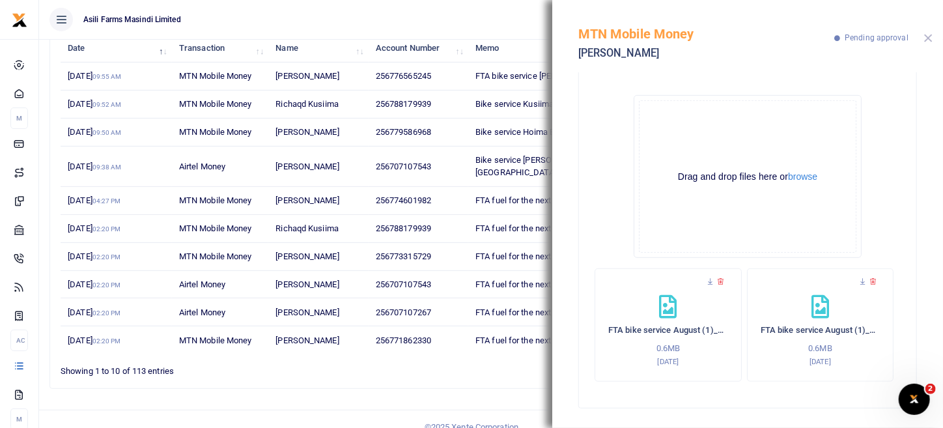
click at [931, 42] on button "Close" at bounding box center [928, 38] width 8 height 8
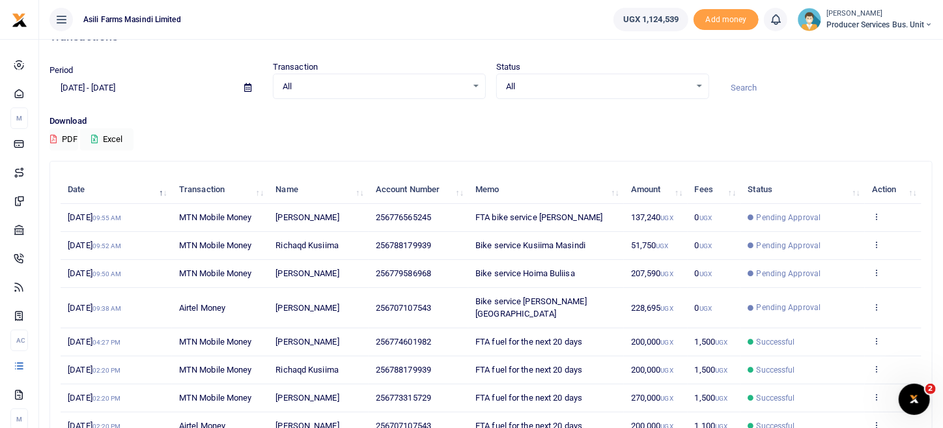
scroll to position [0, 0]
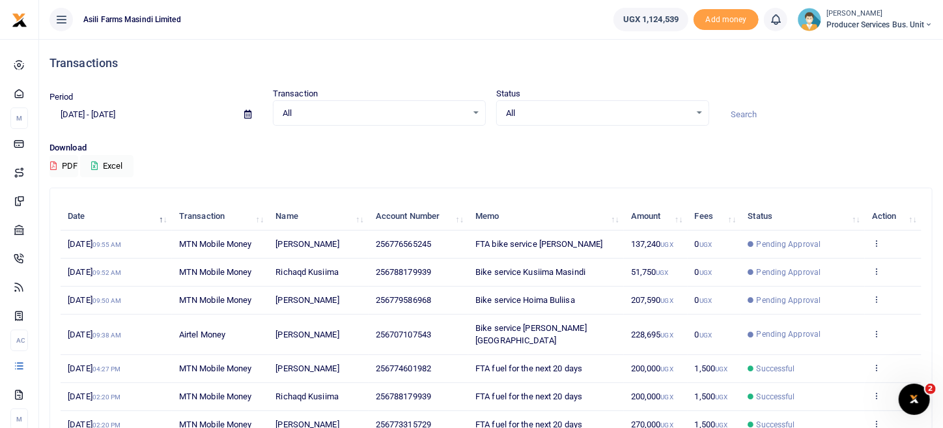
click at [314, 272] on span "Richaqd Kusiima" at bounding box center [306, 272] width 63 height 10
click at [877, 267] on icon at bounding box center [876, 270] width 8 height 9
click at [837, 287] on link "View details" at bounding box center [829, 292] width 103 height 18
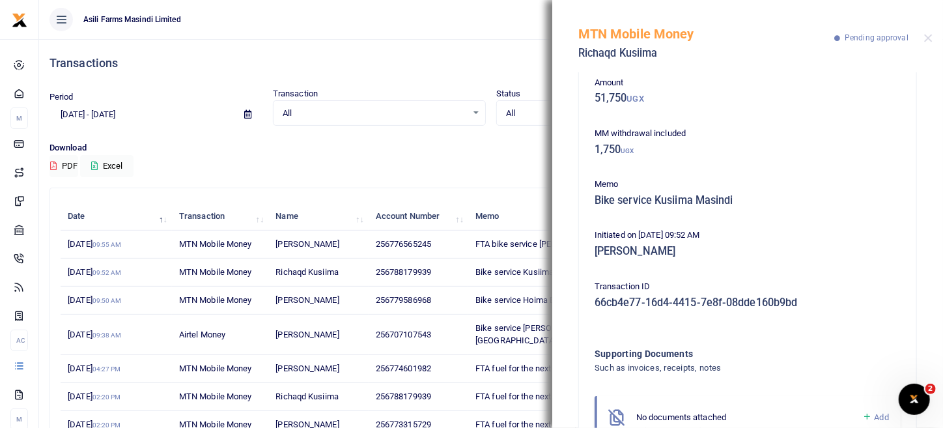
scroll to position [117, 0]
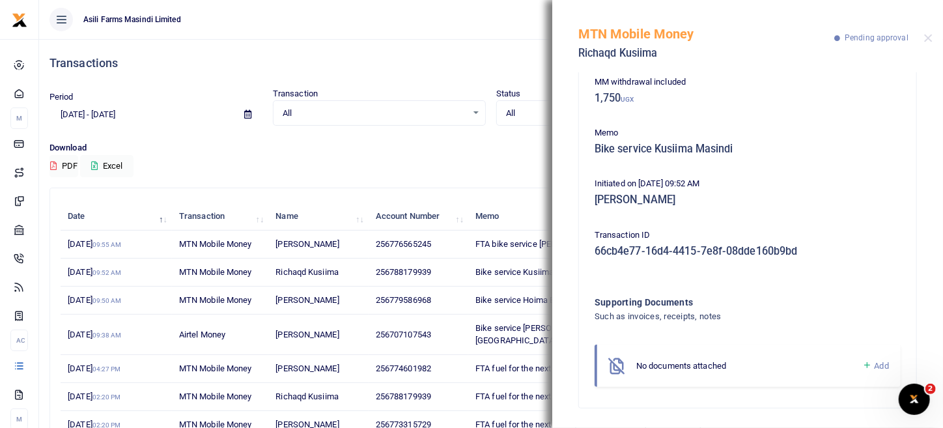
click at [875, 365] on span "Add" at bounding box center [882, 366] width 14 height 10
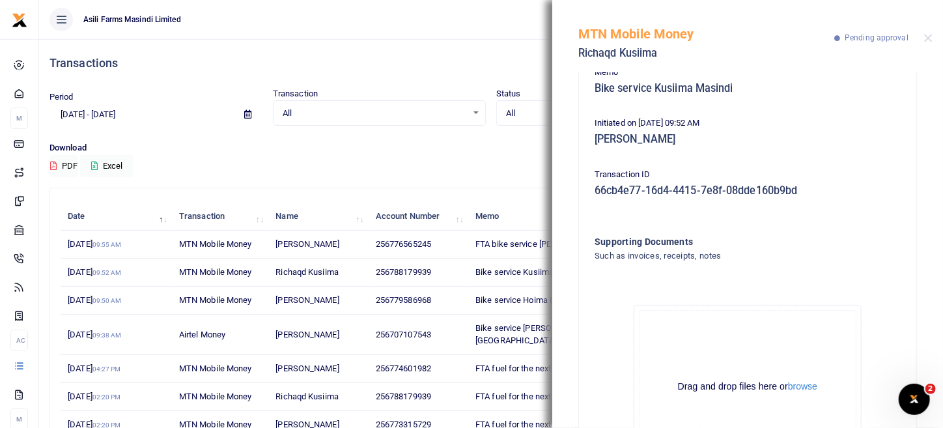
scroll to position [264, 0]
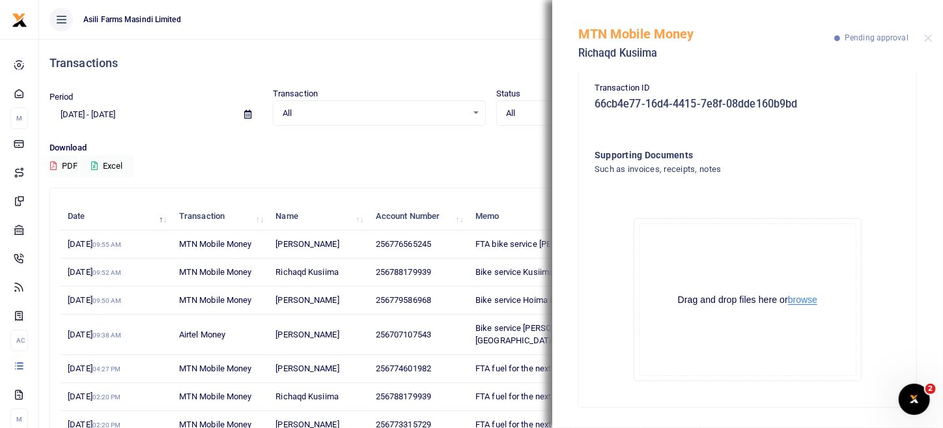
click at [810, 303] on button "browse" at bounding box center [802, 300] width 29 height 10
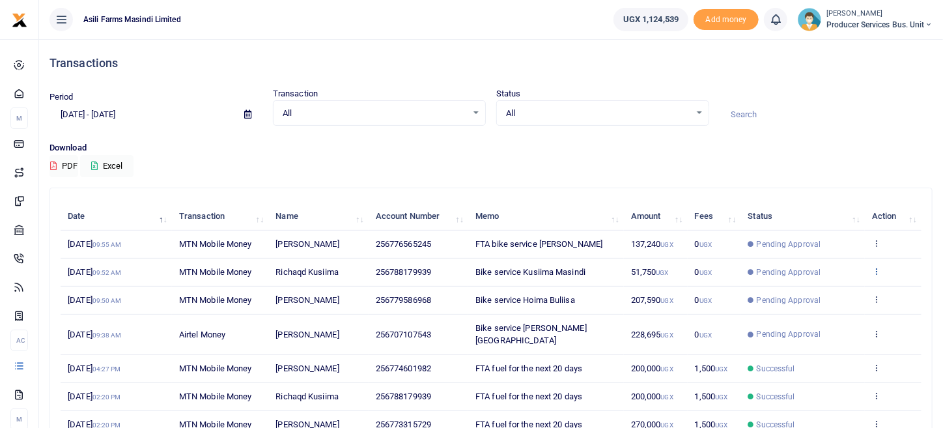
click at [875, 268] on icon at bounding box center [876, 270] width 8 height 9
click at [823, 290] on link "View details" at bounding box center [829, 292] width 103 height 18
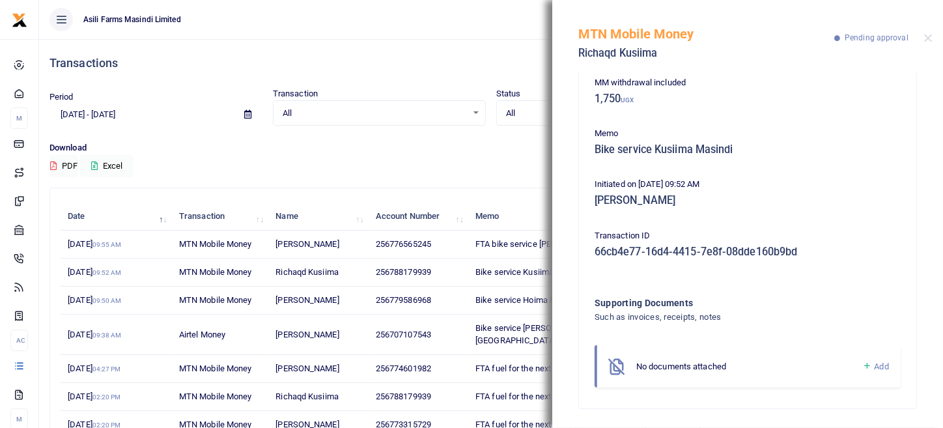
scroll to position [117, 0]
click at [875, 361] on span "Add" at bounding box center [882, 366] width 14 height 10
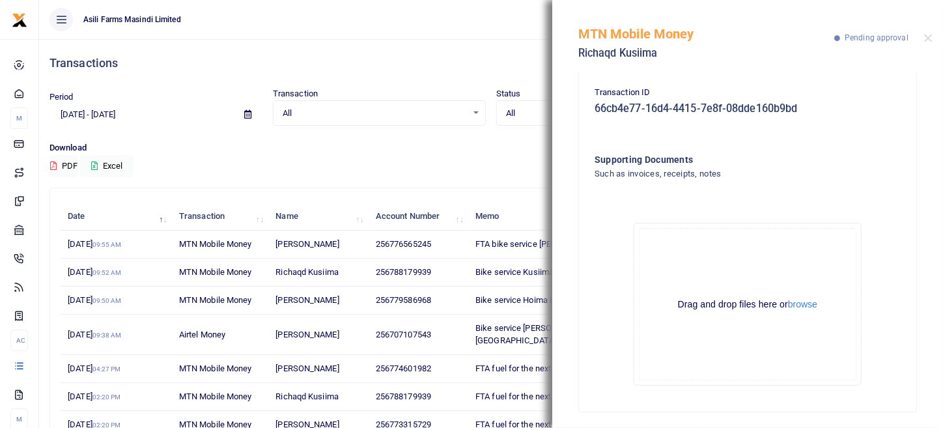
scroll to position [264, 0]
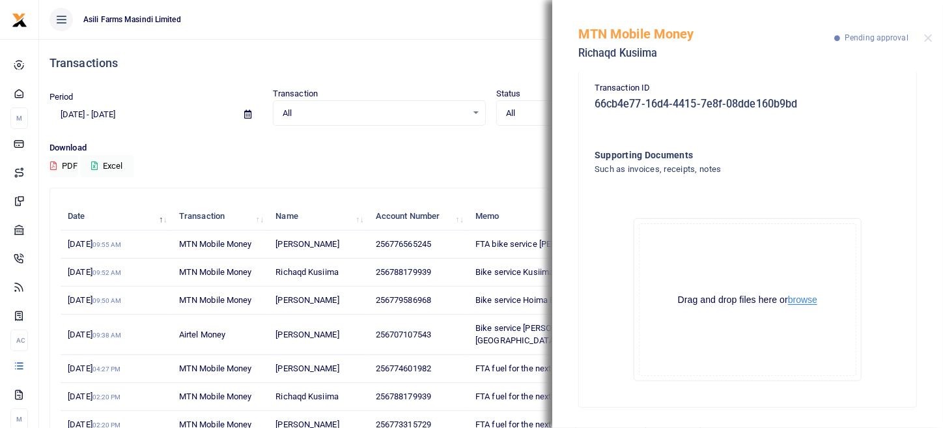
click at [794, 295] on button "browse" at bounding box center [802, 300] width 29 height 10
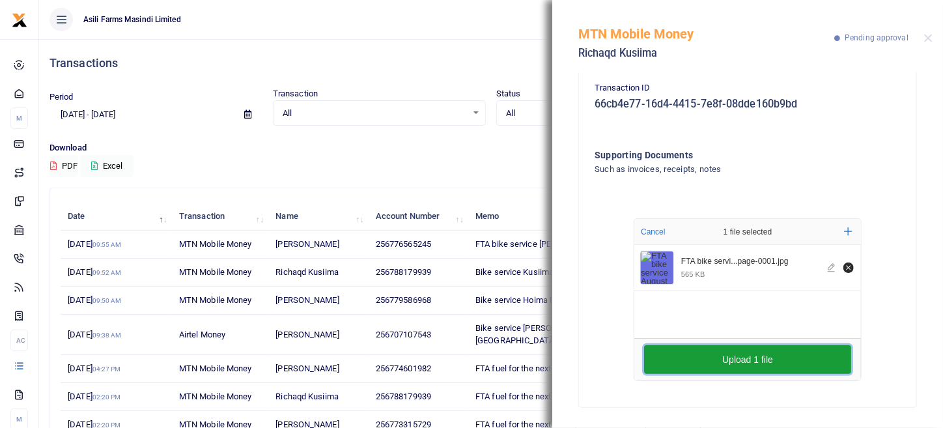
click at [730, 365] on button "Upload 1 file" at bounding box center [747, 359] width 207 height 29
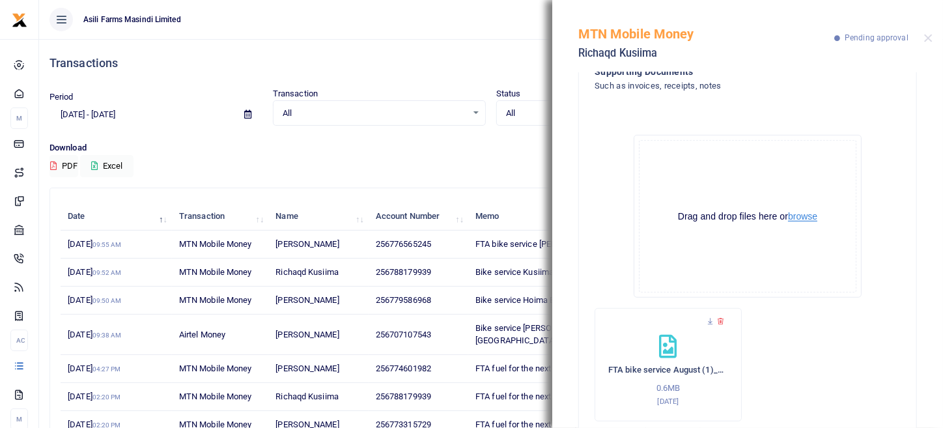
scroll to position [387, 0]
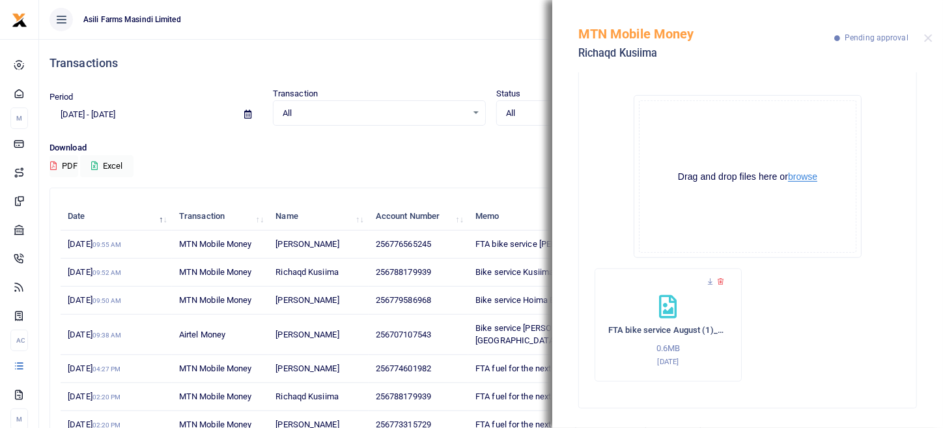
click at [795, 179] on button "browse" at bounding box center [802, 177] width 29 height 10
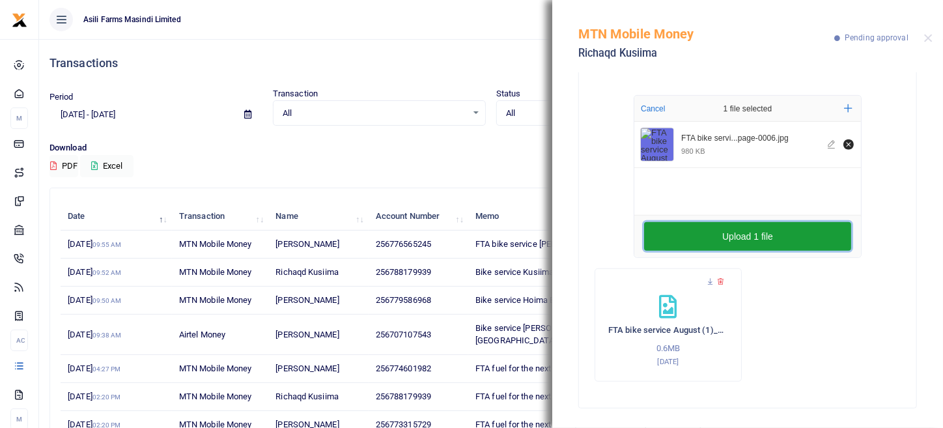
click at [734, 236] on button "Upload 1 file" at bounding box center [747, 236] width 207 height 29
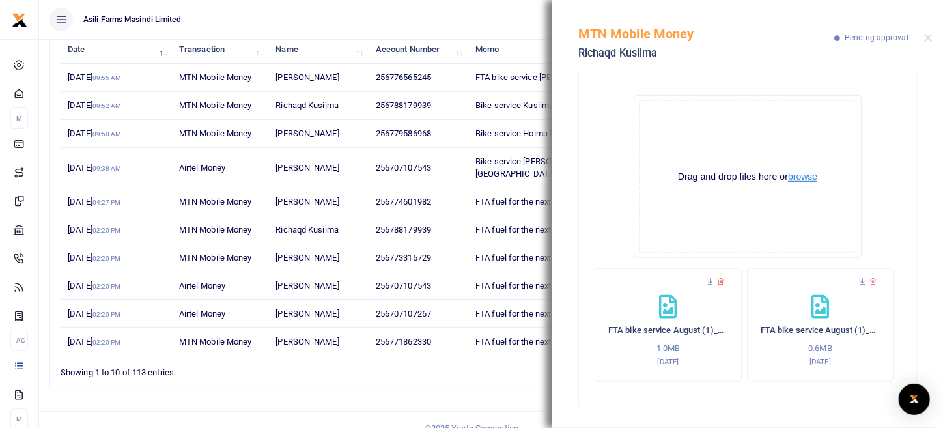
scroll to position [168, 0]
click at [929, 38] on button "Close" at bounding box center [928, 38] width 8 height 8
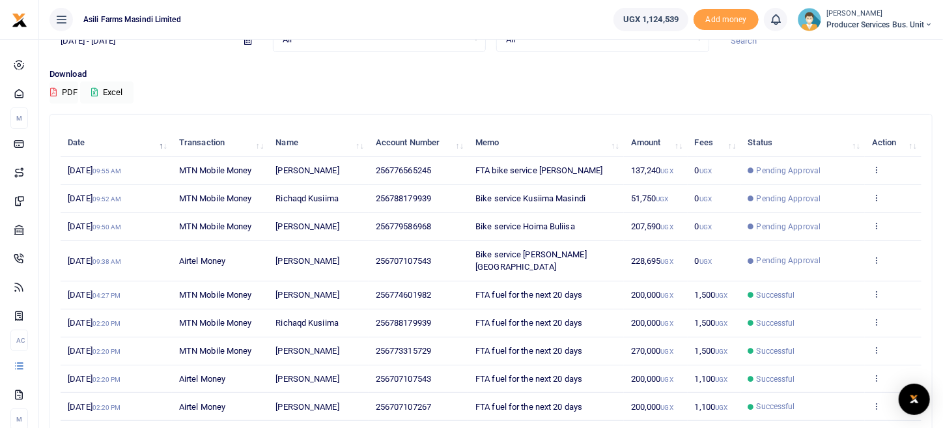
scroll to position [38, 0]
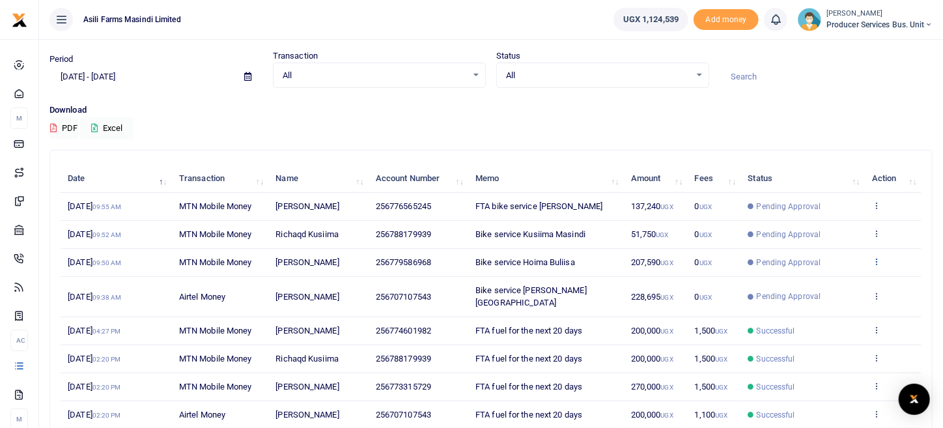
click at [874, 262] on icon at bounding box center [876, 261] width 8 height 9
click at [817, 277] on link "View details" at bounding box center [829, 283] width 103 height 18
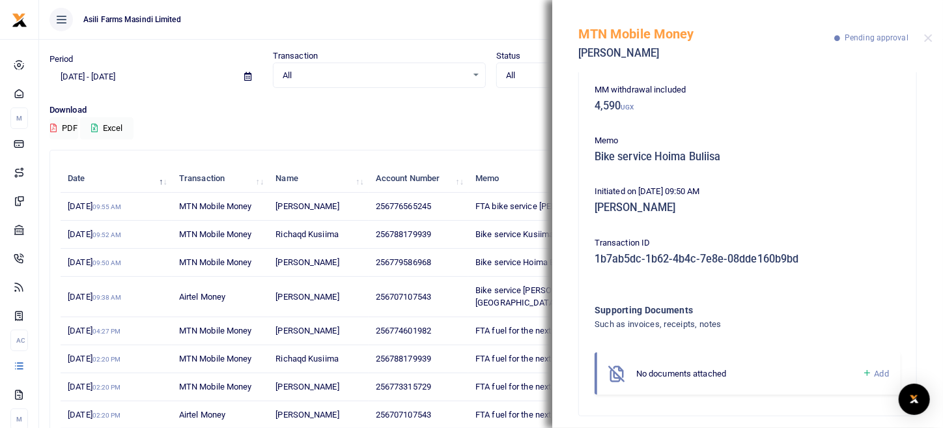
scroll to position [117, 0]
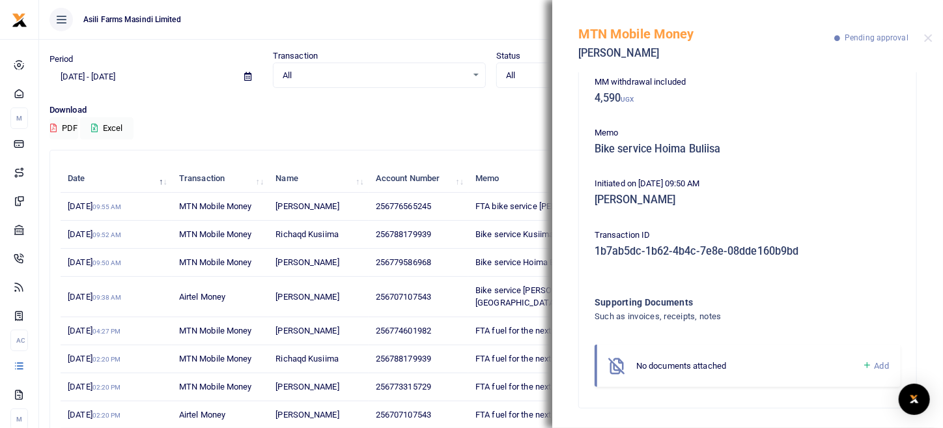
click at [877, 367] on span "Add" at bounding box center [882, 366] width 14 height 10
click at [875, 363] on span "Add" at bounding box center [882, 366] width 14 height 10
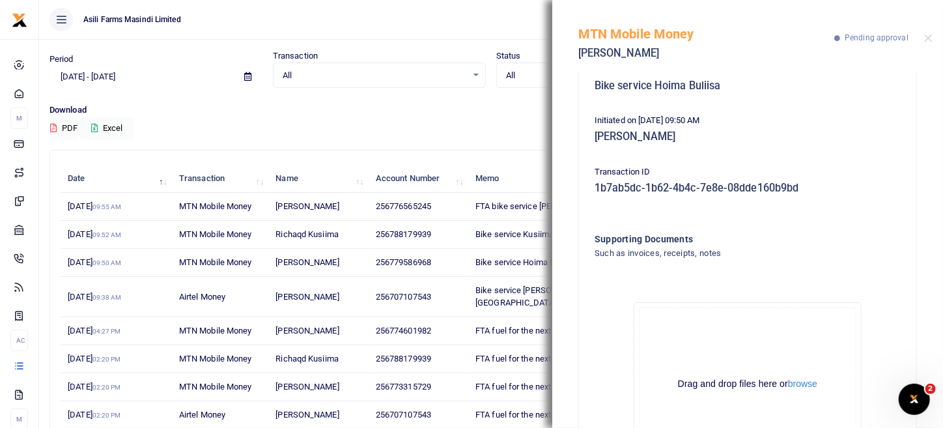
scroll to position [264, 0]
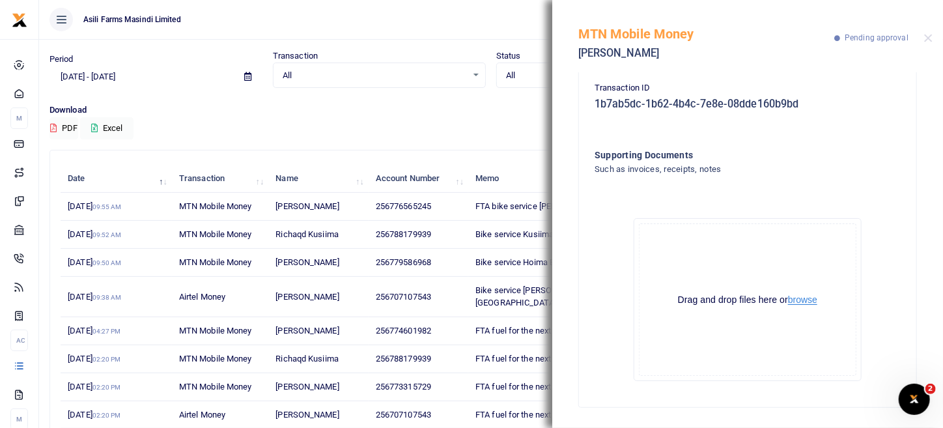
click at [798, 298] on button "browse" at bounding box center [802, 300] width 29 height 10
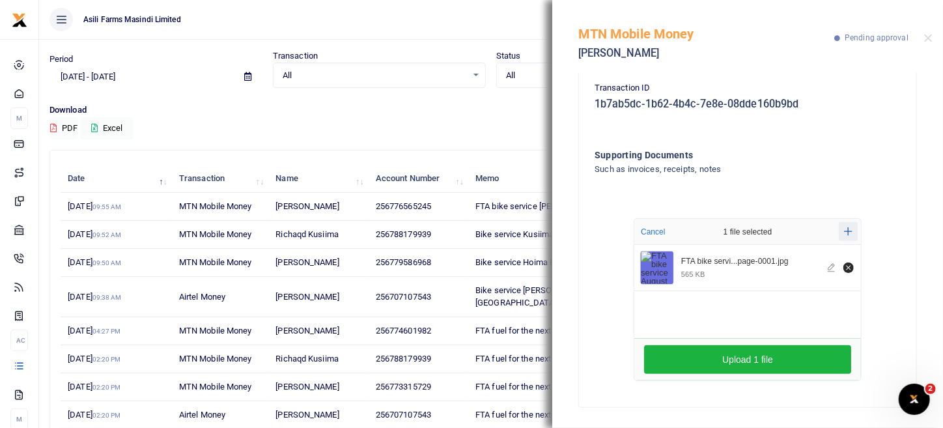
click at [844, 233] on icon "Add more files" at bounding box center [848, 232] width 8 height 10
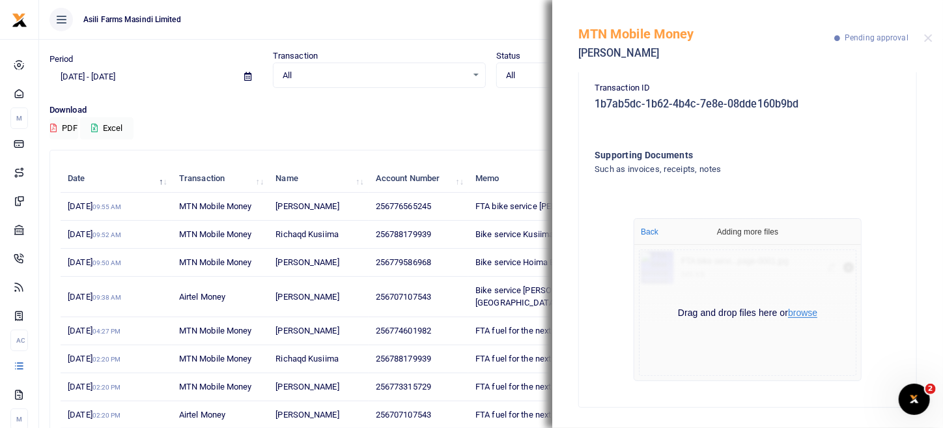
click at [797, 311] on button "browse" at bounding box center [802, 313] width 29 height 10
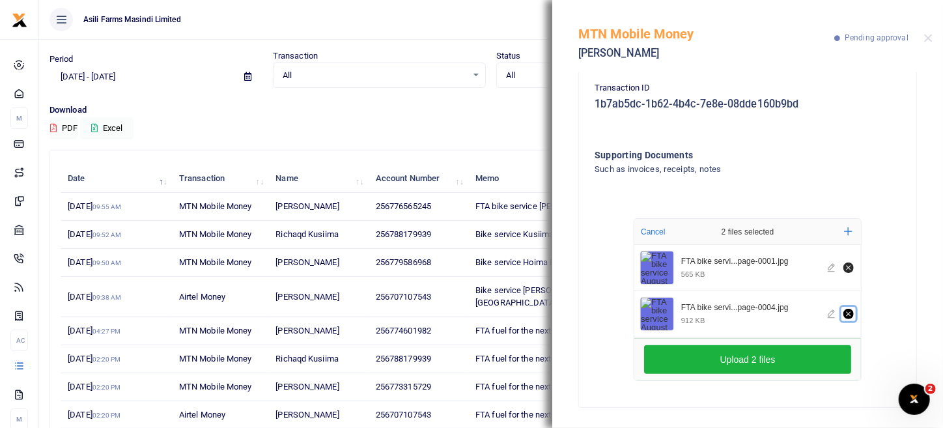
click at [846, 311] on icon "Remove file" at bounding box center [848, 313] width 5 height 5
click at [849, 234] on button "Add more" at bounding box center [848, 231] width 19 height 19
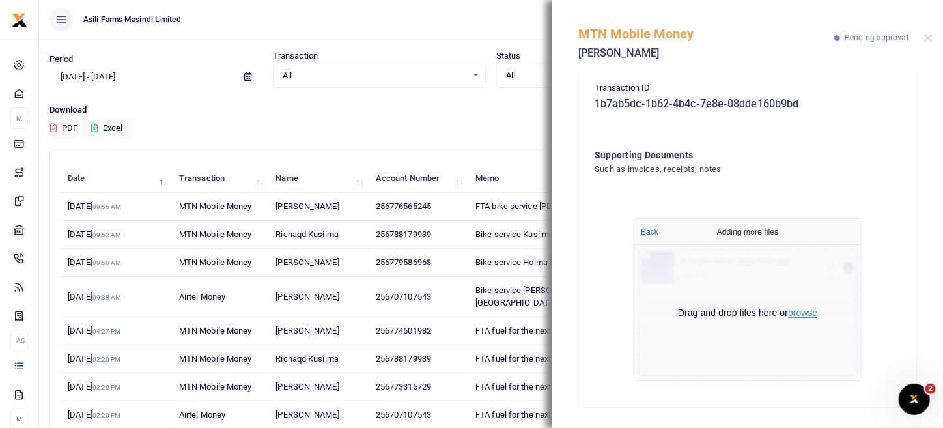
click at [795, 313] on button "browse" at bounding box center [802, 313] width 29 height 10
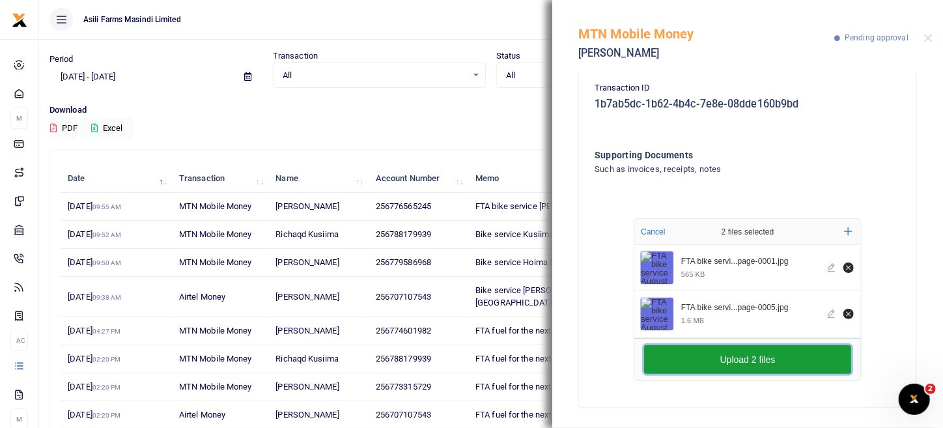
click at [742, 363] on button "Upload 2 files" at bounding box center [747, 359] width 207 height 29
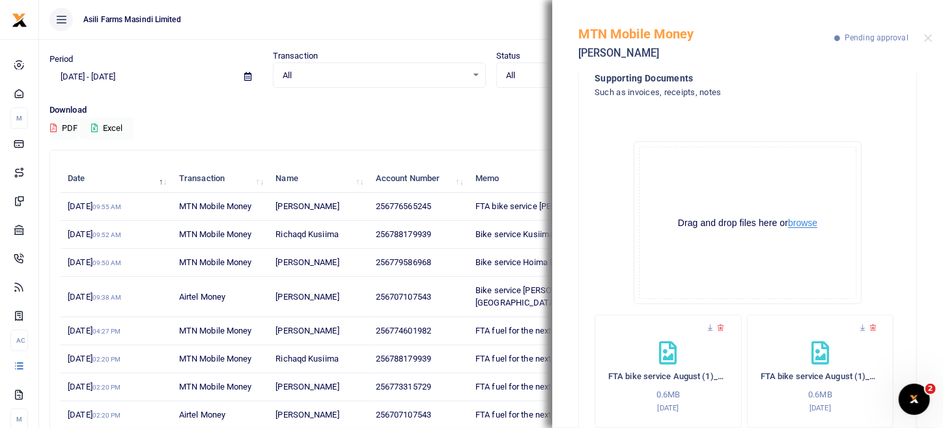
scroll to position [387, 0]
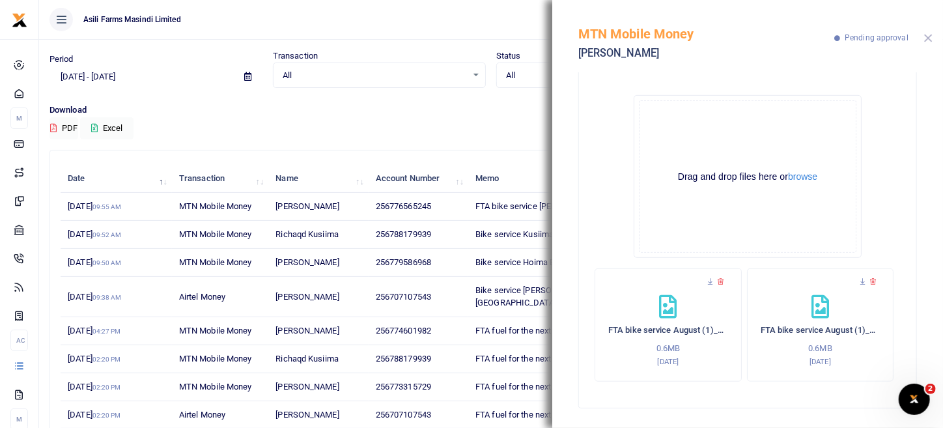
click at [927, 42] on button "Close" at bounding box center [928, 38] width 8 height 8
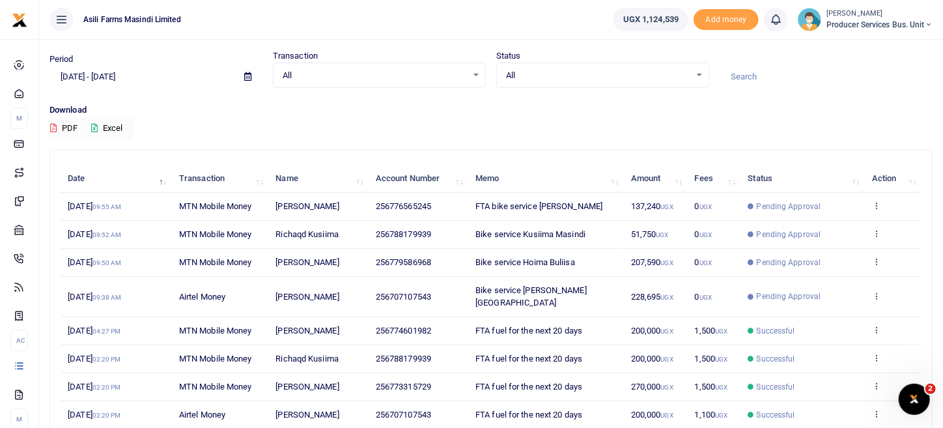
scroll to position [168, 0]
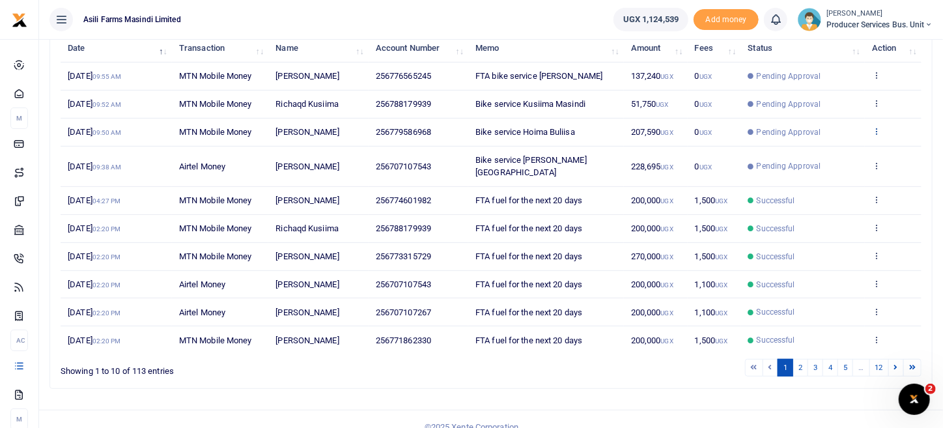
click at [878, 130] on icon at bounding box center [876, 130] width 8 height 9
click at [875, 105] on icon at bounding box center [876, 102] width 8 height 9
click at [876, 104] on icon at bounding box center [876, 102] width 8 height 9
click at [880, 127] on icon at bounding box center [876, 130] width 8 height 9
click at [854, 154] on link "View details" at bounding box center [829, 152] width 103 height 18
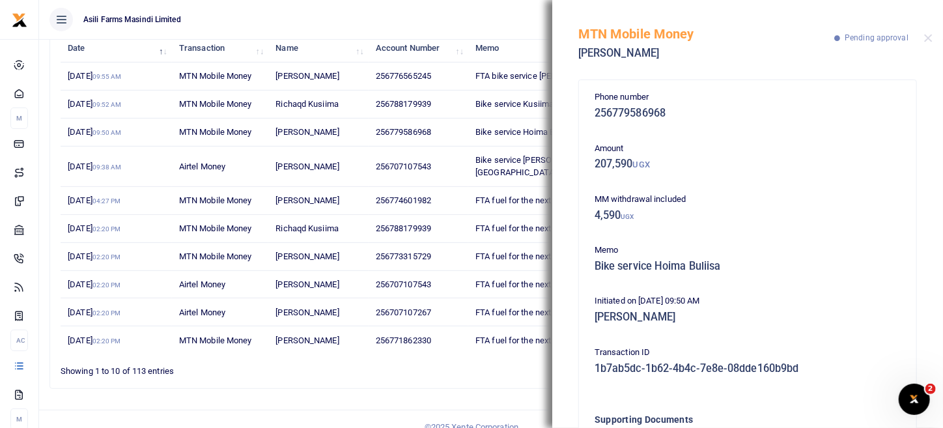
scroll to position [117, 0]
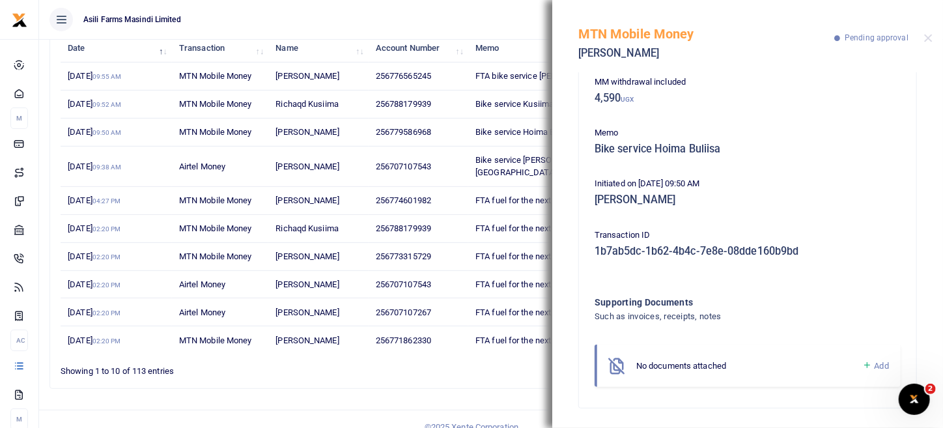
click at [525, 30] on ul "Asili Farms Masindi Limited" at bounding box center [321, 19] width 564 height 39
click at [929, 37] on button "Close" at bounding box center [928, 38] width 8 height 8
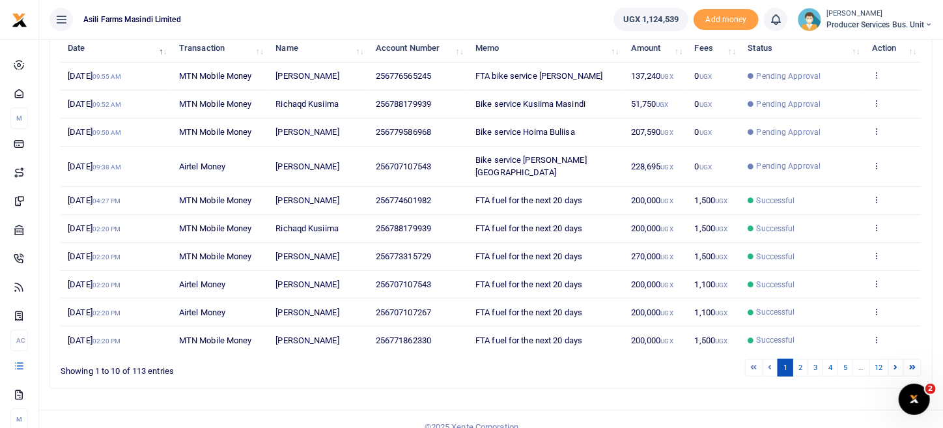
click at [882, 160] on td "View details Send again" at bounding box center [893, 167] width 57 height 40
click at [880, 161] on icon at bounding box center [876, 165] width 8 height 9
click at [864, 175] on link "View details" at bounding box center [829, 180] width 103 height 18
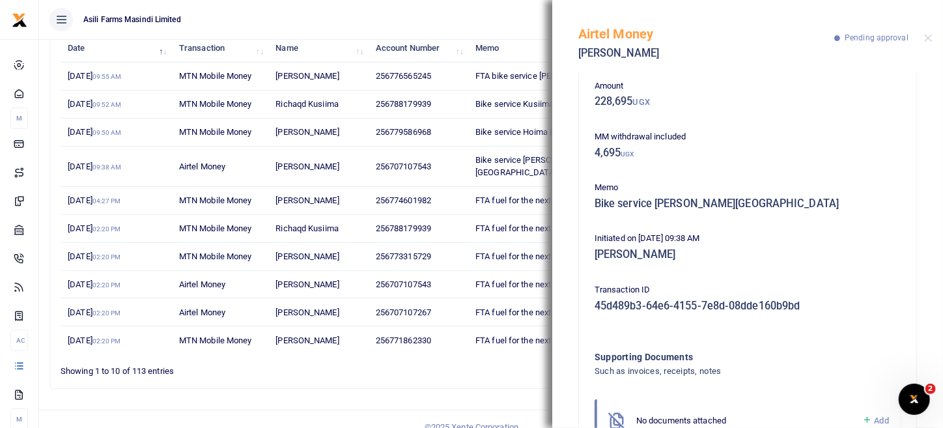
scroll to position [0, 0]
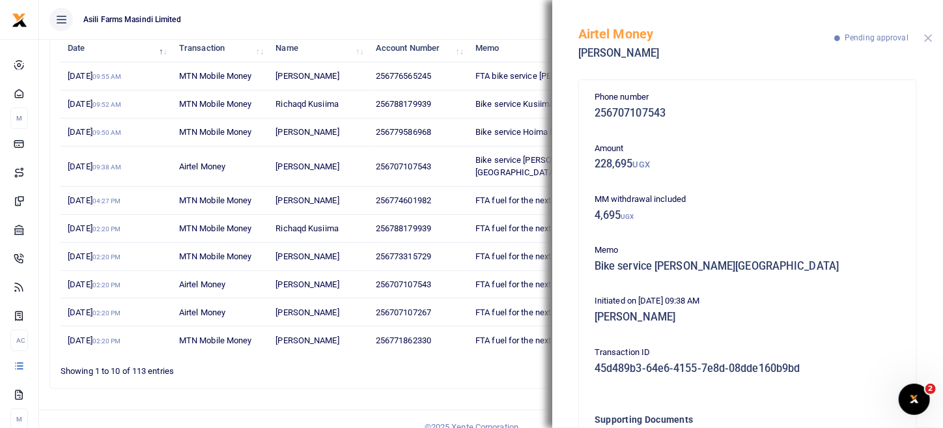
click at [924, 38] on button "Close" at bounding box center [928, 38] width 8 height 8
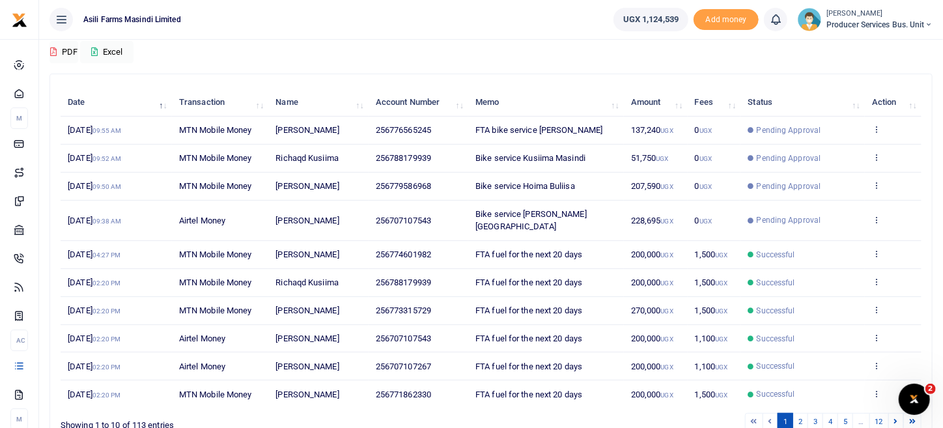
scroll to position [38, 0]
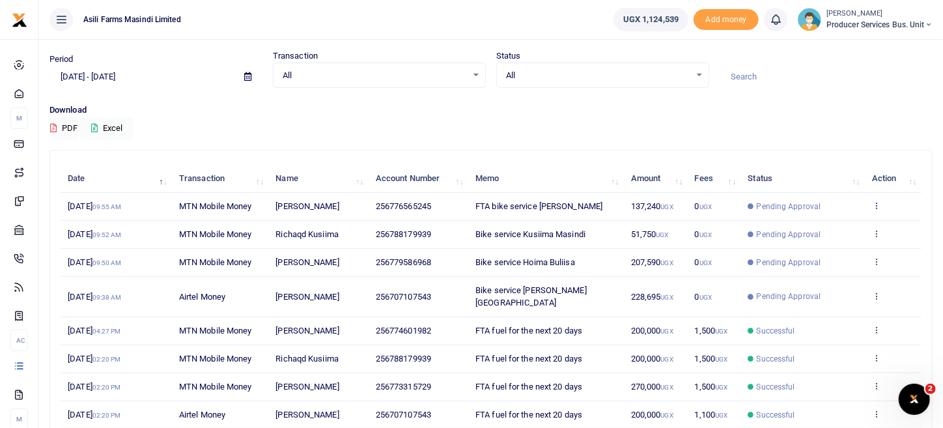
click at [879, 203] on icon at bounding box center [876, 205] width 8 height 9
click at [847, 221] on link "View details" at bounding box center [829, 227] width 103 height 18
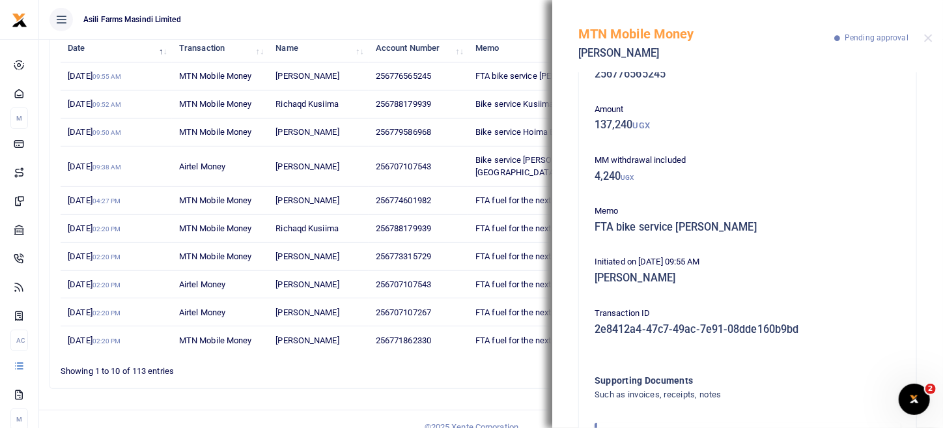
scroll to position [0, 0]
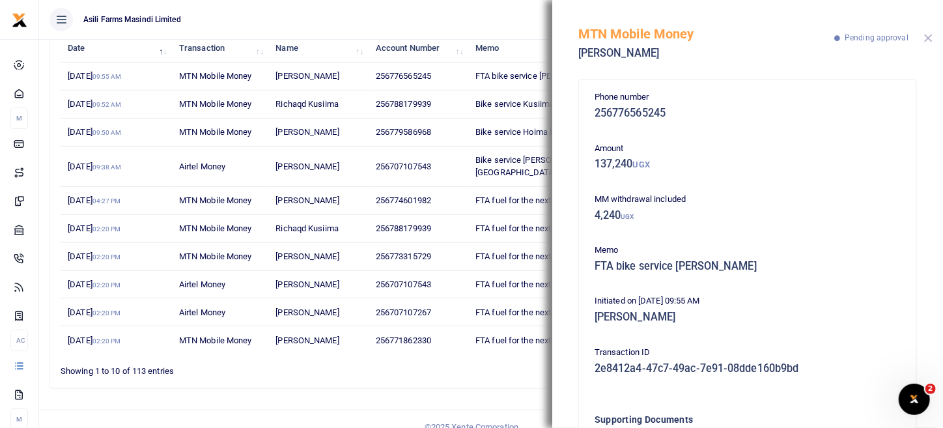
click at [927, 38] on button "Close" at bounding box center [928, 38] width 8 height 8
